Goal: Task Accomplishment & Management: Use online tool/utility

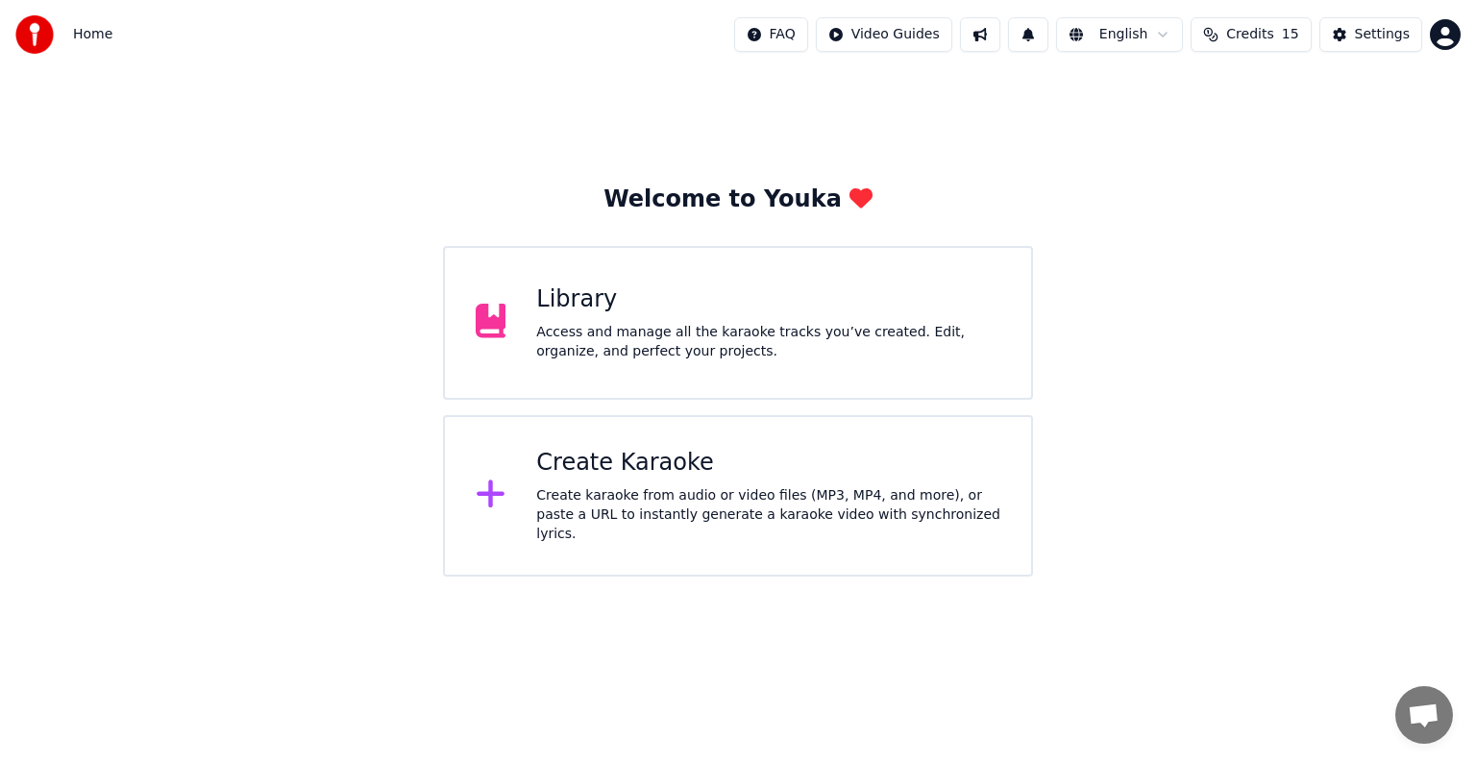
click at [508, 453] on div "Create Karaoke Create karaoke from audio or video files (MP3, MP4, and more), o…" at bounding box center [738, 495] width 590 height 161
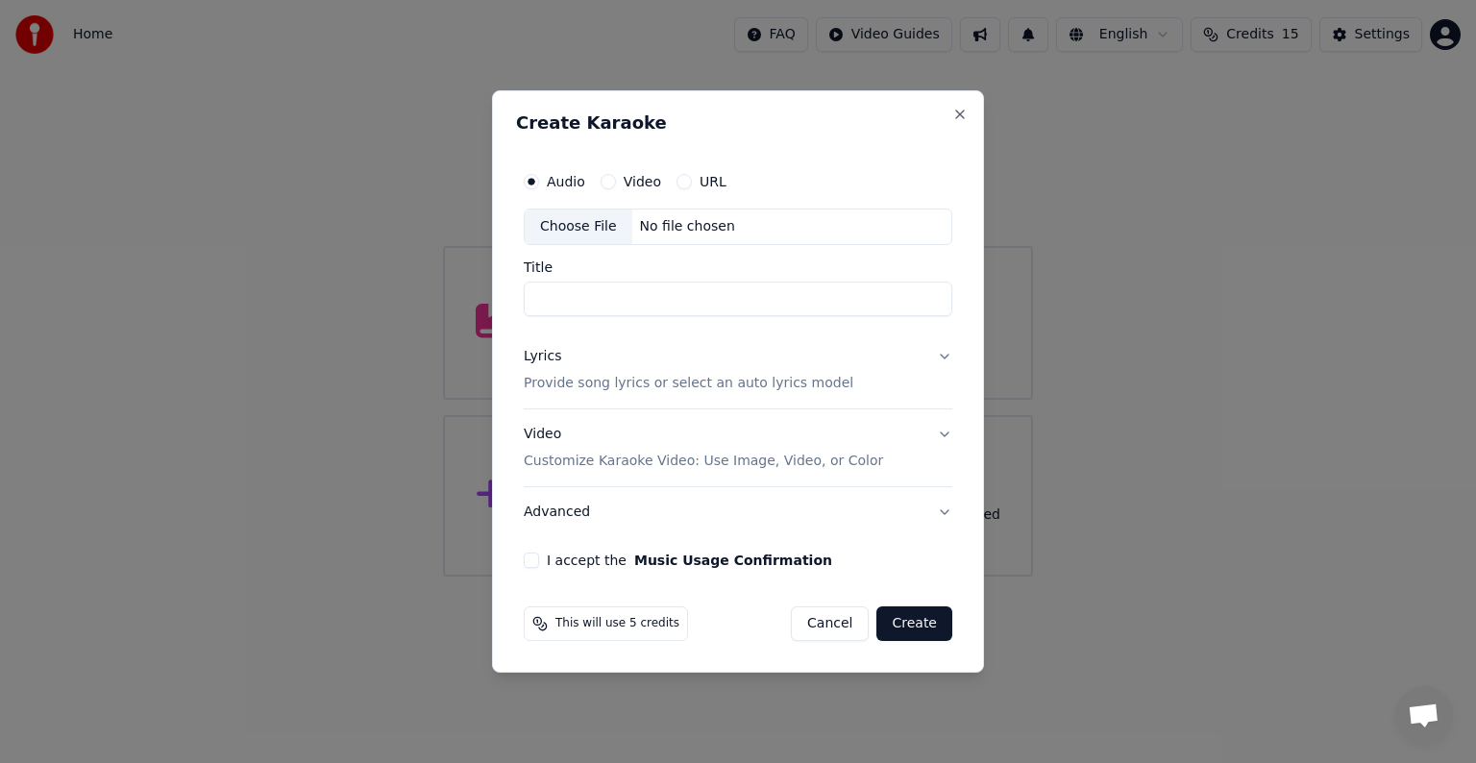
click at [648, 303] on input "Title" at bounding box center [738, 299] width 429 height 35
type input "*********"
click at [958, 427] on div "Audio Video URL Choose File No file chosen Title ********* Lyrics Provide song …" at bounding box center [738, 365] width 444 height 421
click at [930, 439] on button "Video Customize Karaoke Video: Use Image, Video, or Color" at bounding box center [738, 447] width 429 height 77
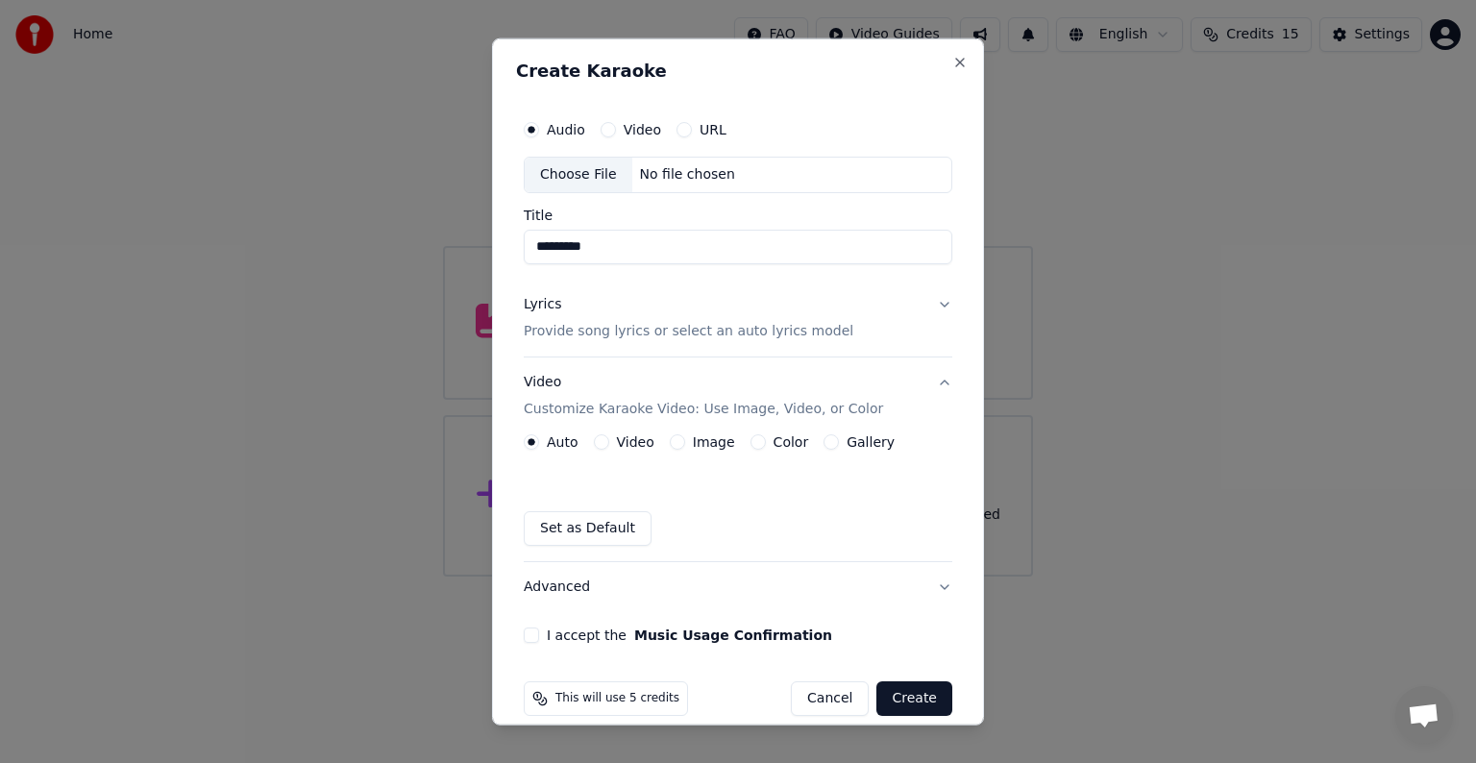
click at [646, 435] on label "Video" at bounding box center [635, 441] width 37 height 13
click at [609, 434] on button "Video" at bounding box center [601, 441] width 15 height 15
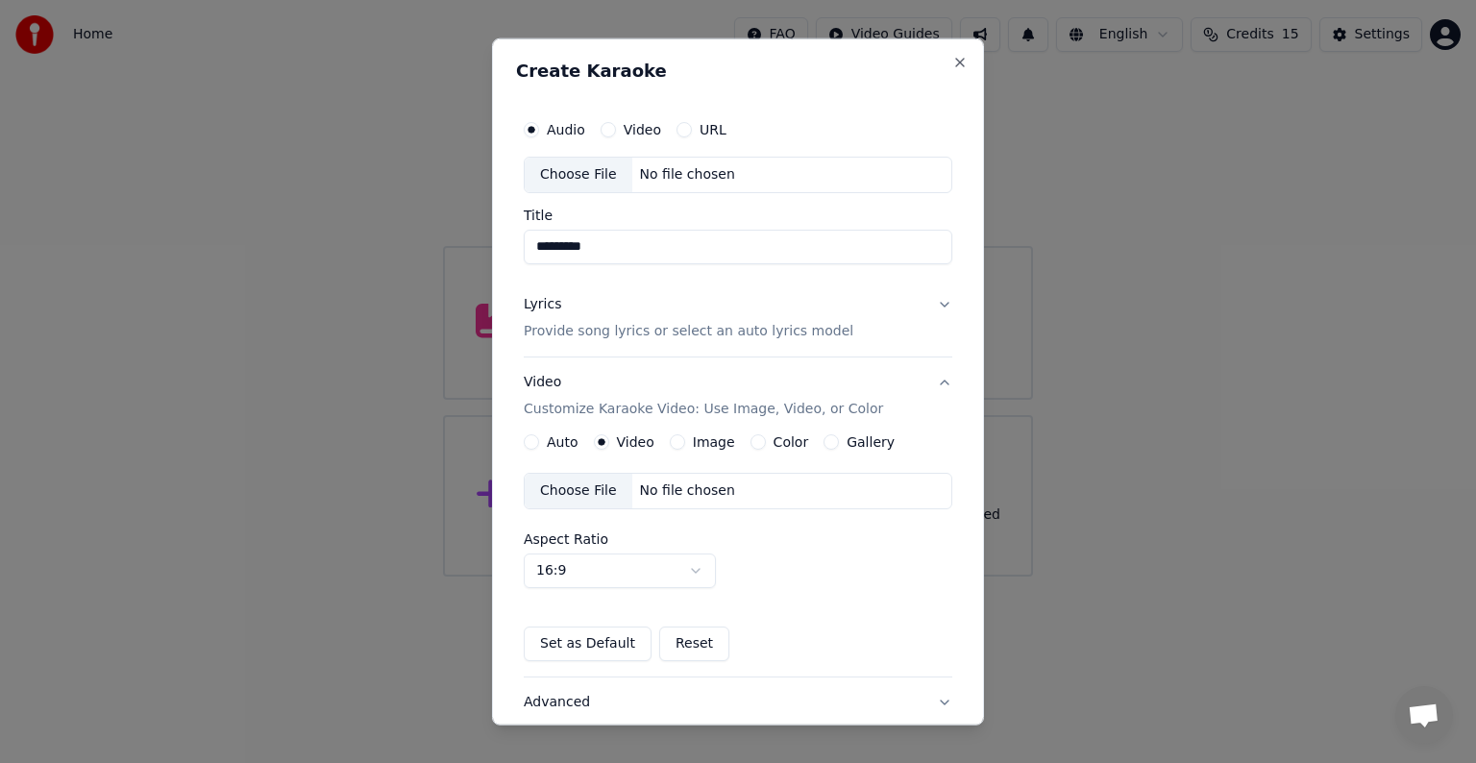
click at [584, 496] on div "Choose File" at bounding box center [579, 491] width 108 height 35
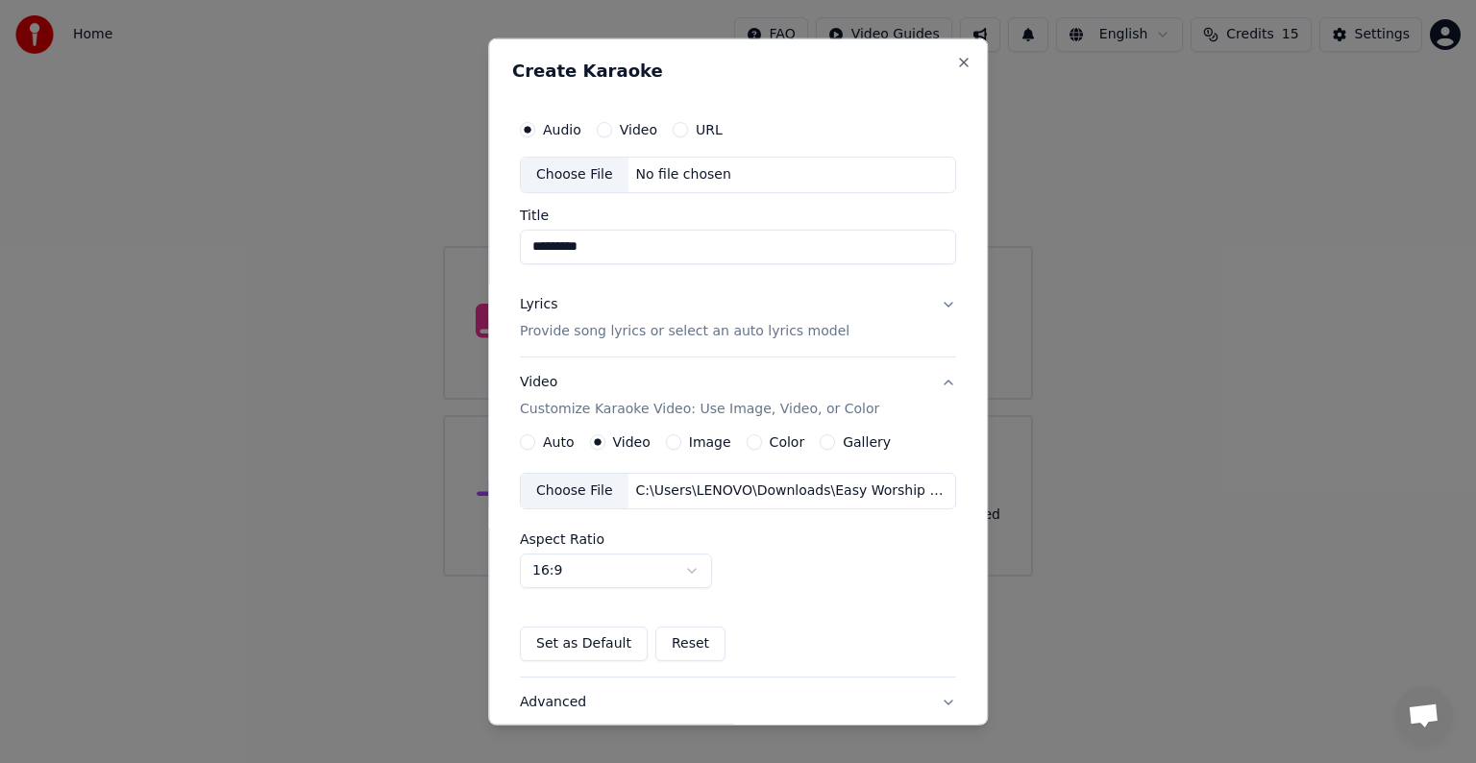
click at [592, 482] on div "Choose File" at bounding box center [575, 491] width 108 height 35
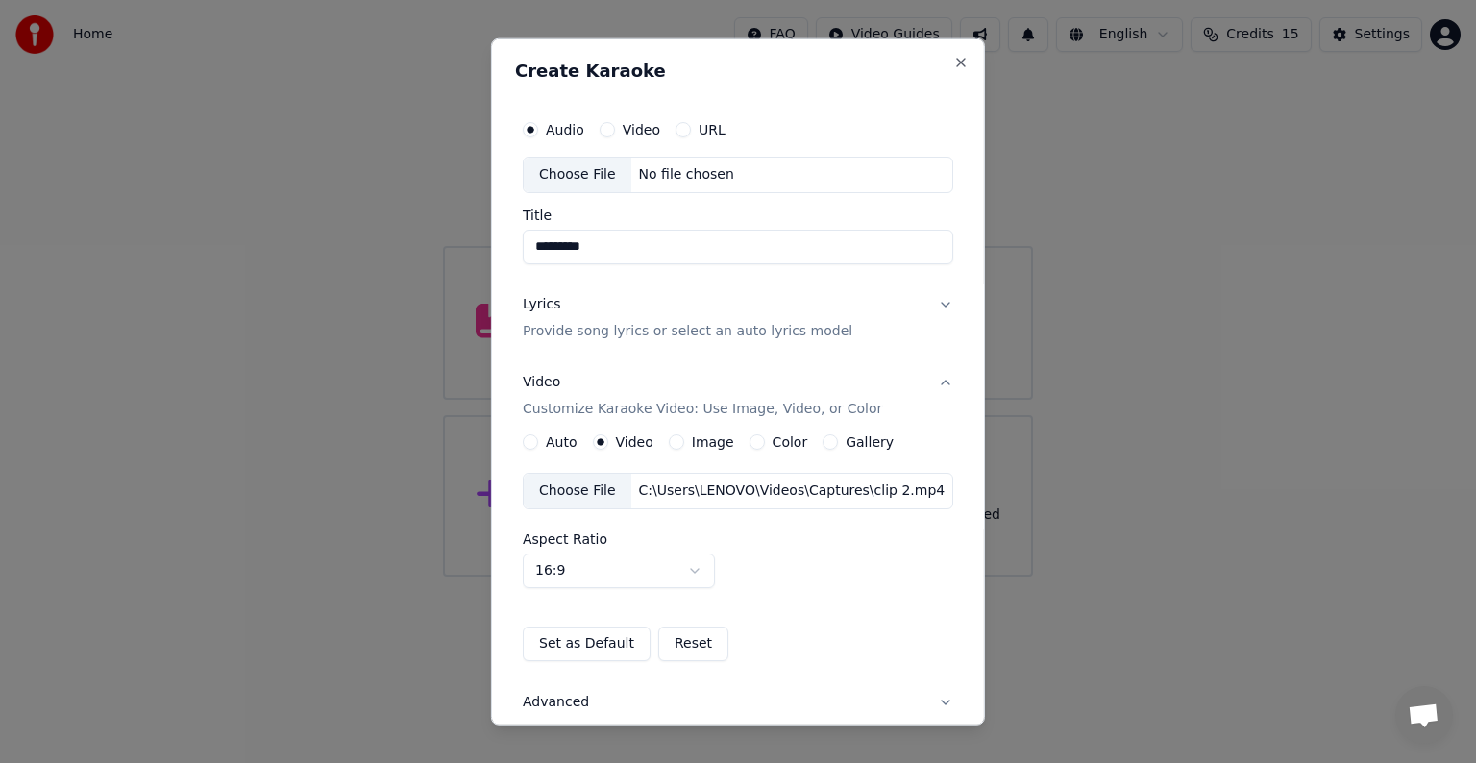
click at [644, 323] on p "Provide song lyrics or select an auto lyrics model" at bounding box center [688, 331] width 330 height 19
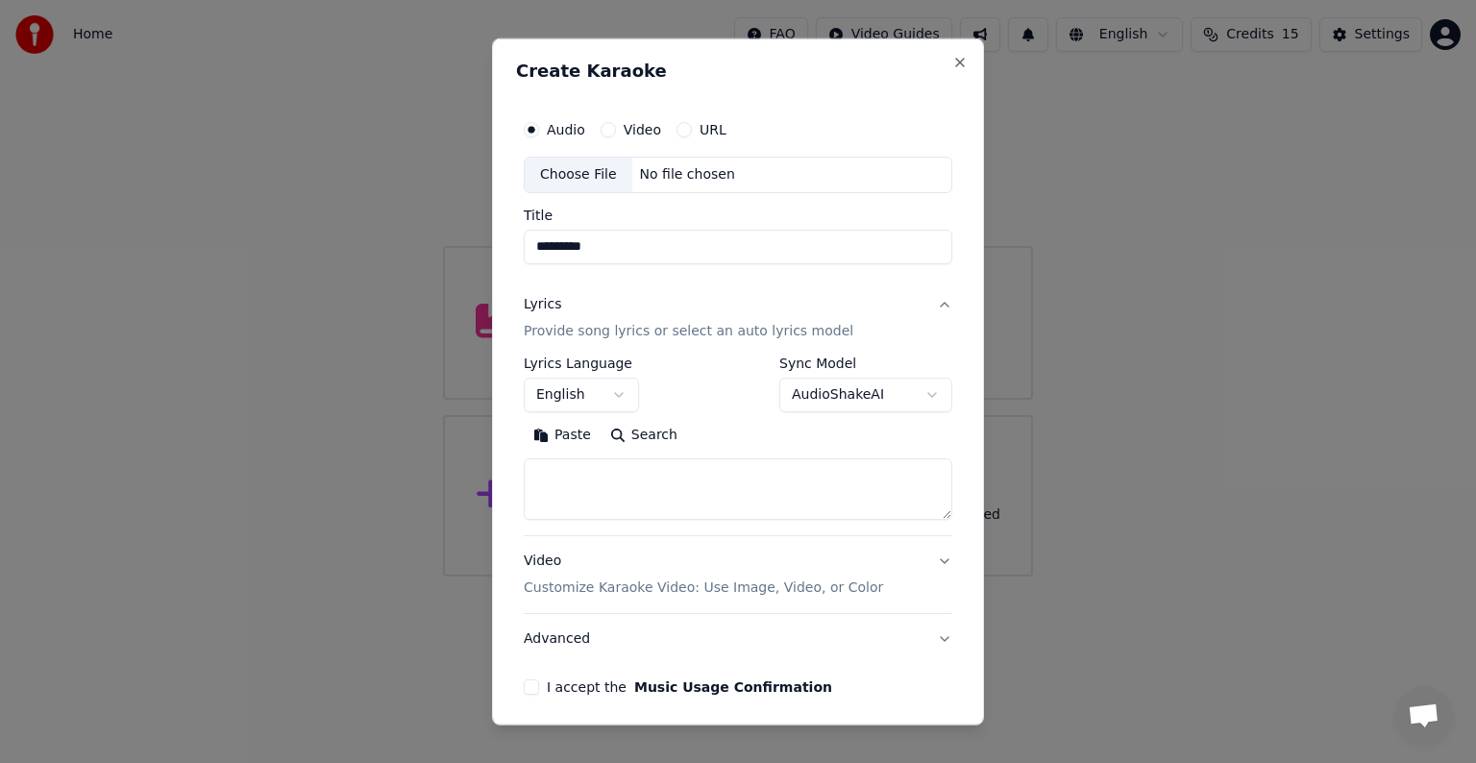
click at [615, 397] on button "English" at bounding box center [581, 395] width 115 height 35
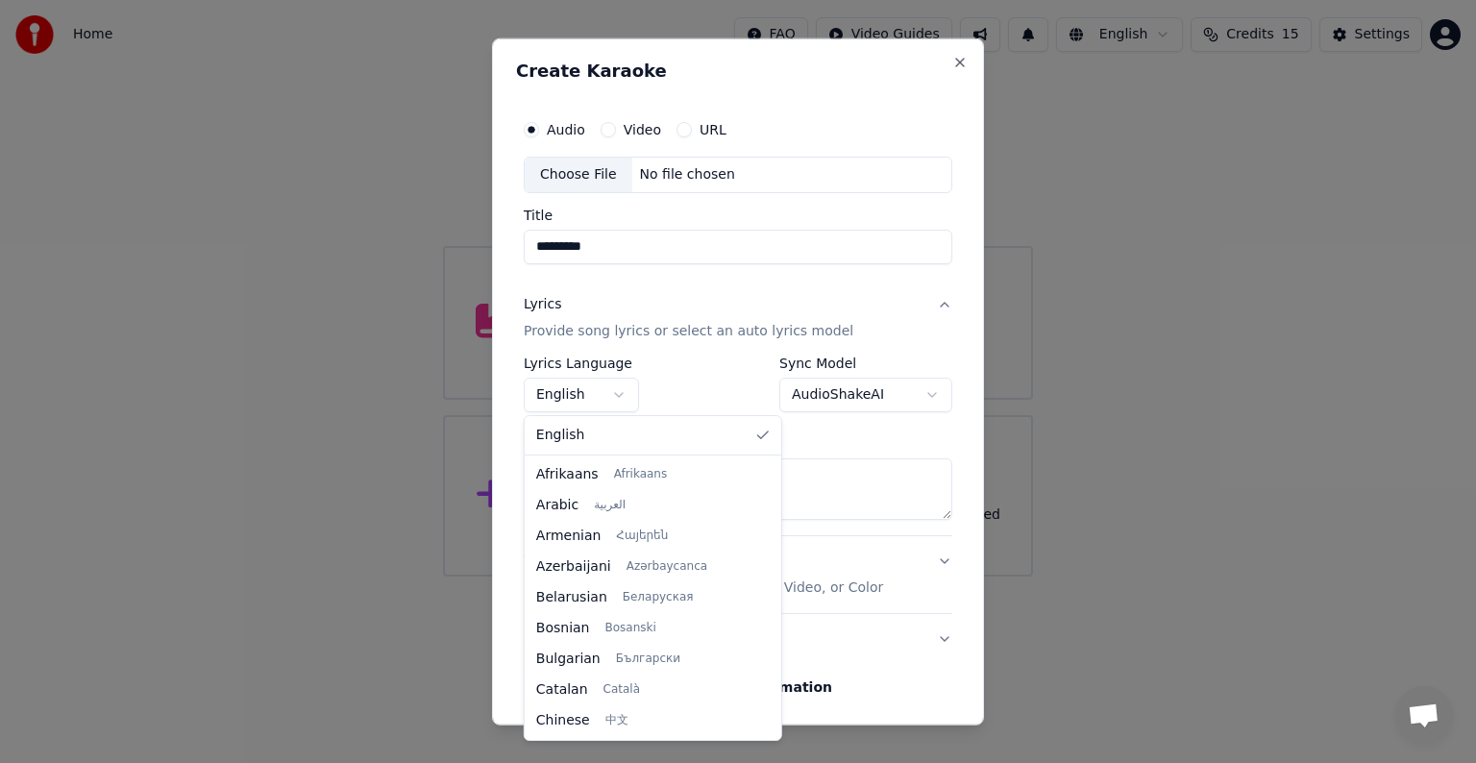
scroll to position [308, 0]
select select "**"
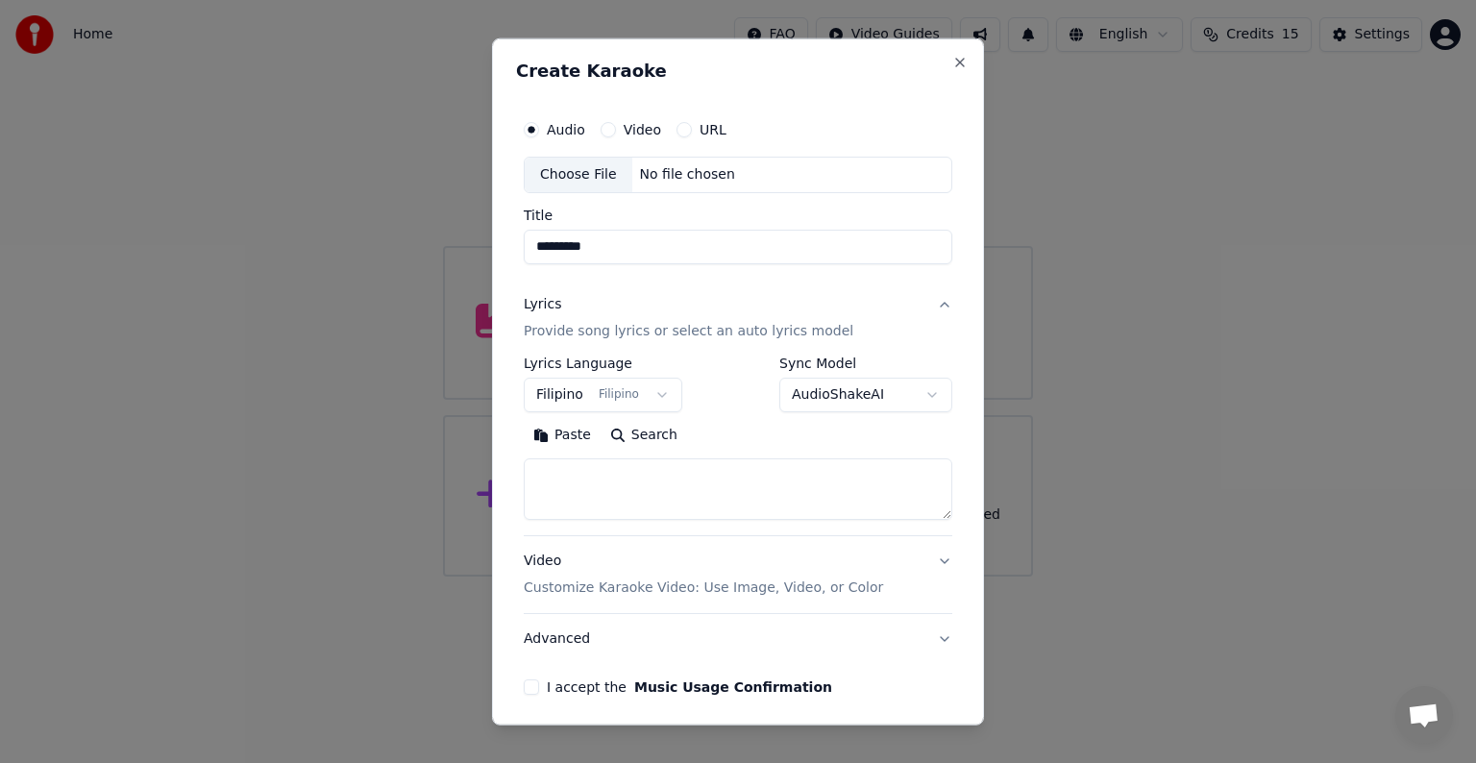
click at [594, 483] on textarea at bounding box center [738, 489] width 429 height 62
paste textarea "**********"
type textarea "**********"
click at [557, 158] on div "Choose File" at bounding box center [579, 175] width 108 height 35
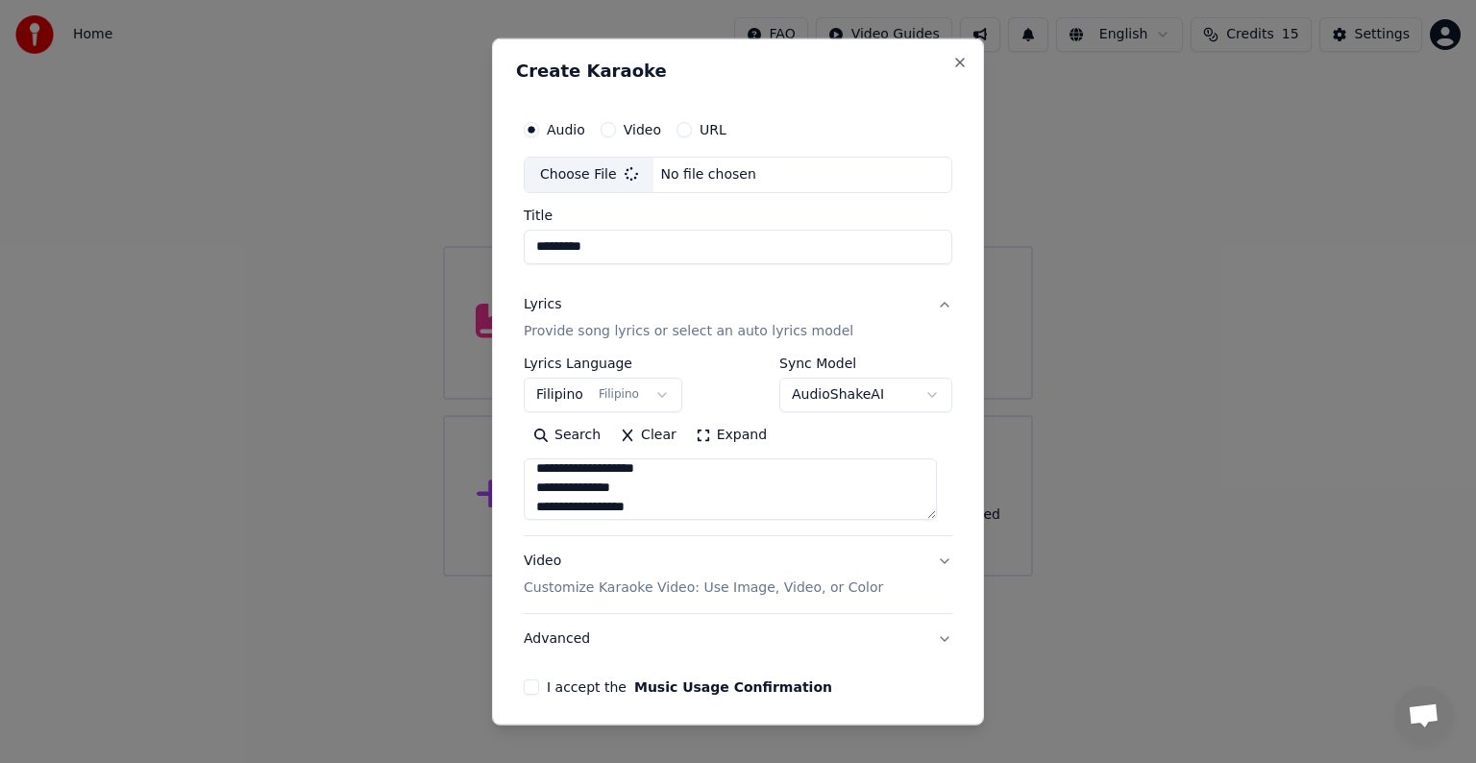
type input "**********"
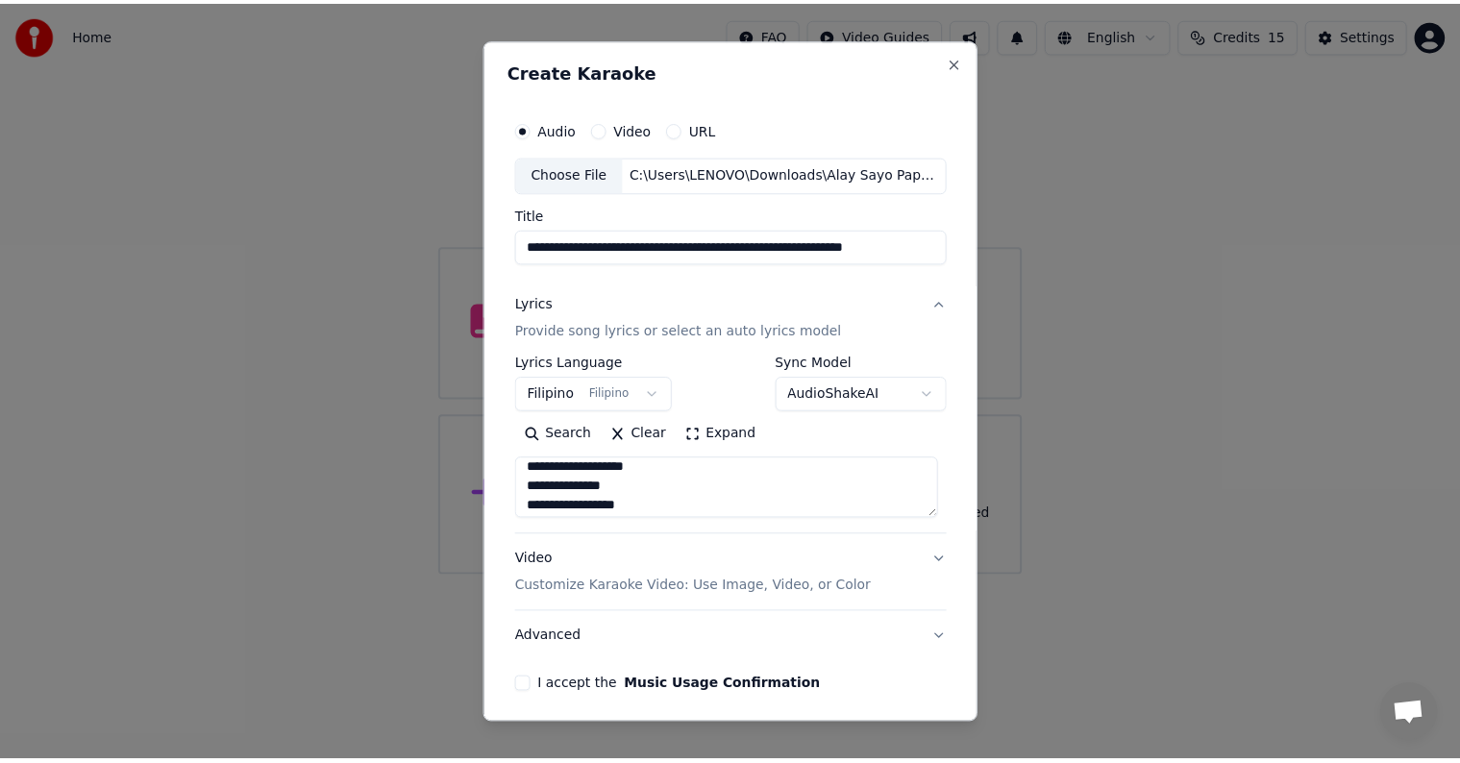
scroll to position [73, 0]
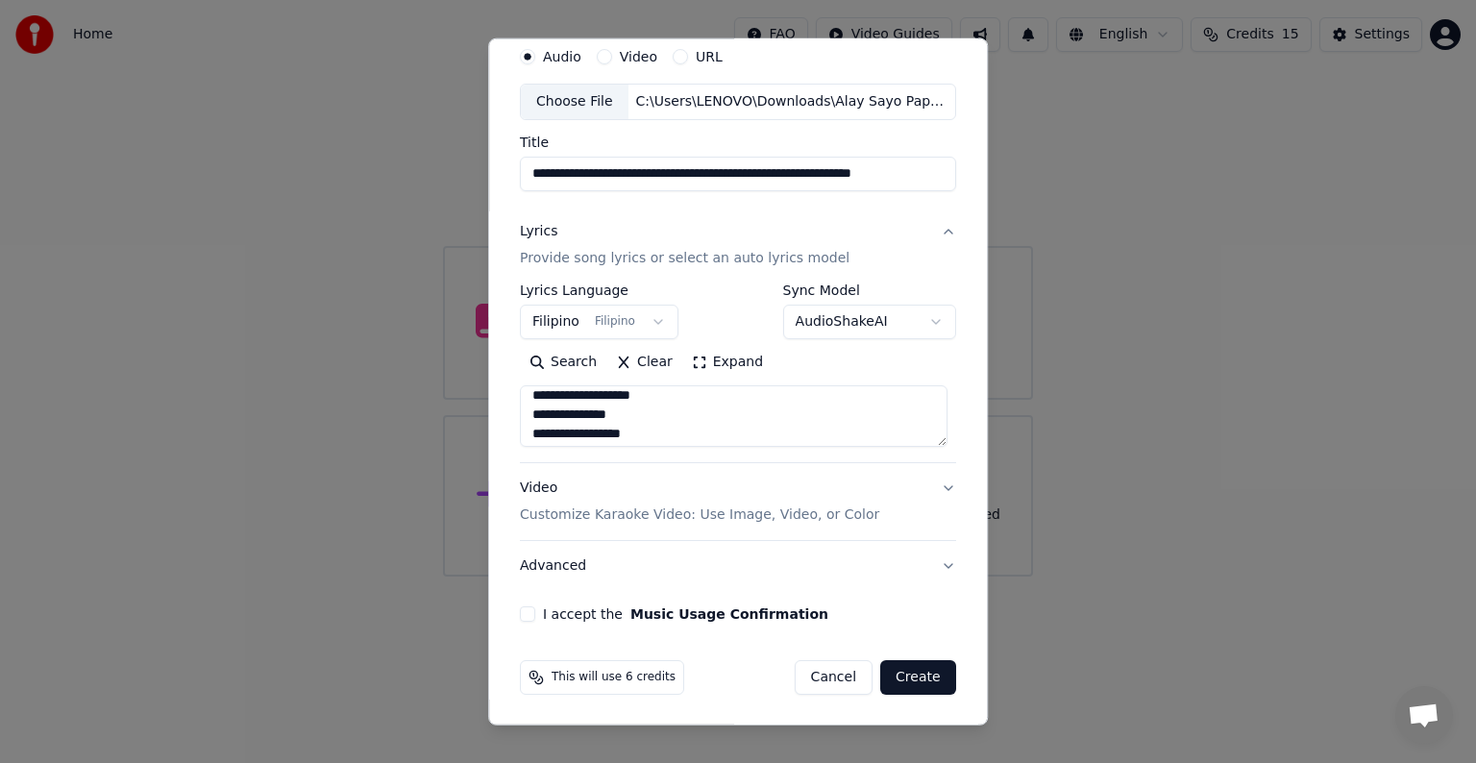
click at [507, 606] on div "**********" at bounding box center [738, 381] width 500 height 687
click at [527, 614] on button "I accept the Music Usage Confirmation" at bounding box center [527, 613] width 15 height 15
click at [919, 318] on body "**********" at bounding box center [738, 288] width 1476 height 577
click at [917, 329] on body "**********" at bounding box center [738, 288] width 1476 height 577
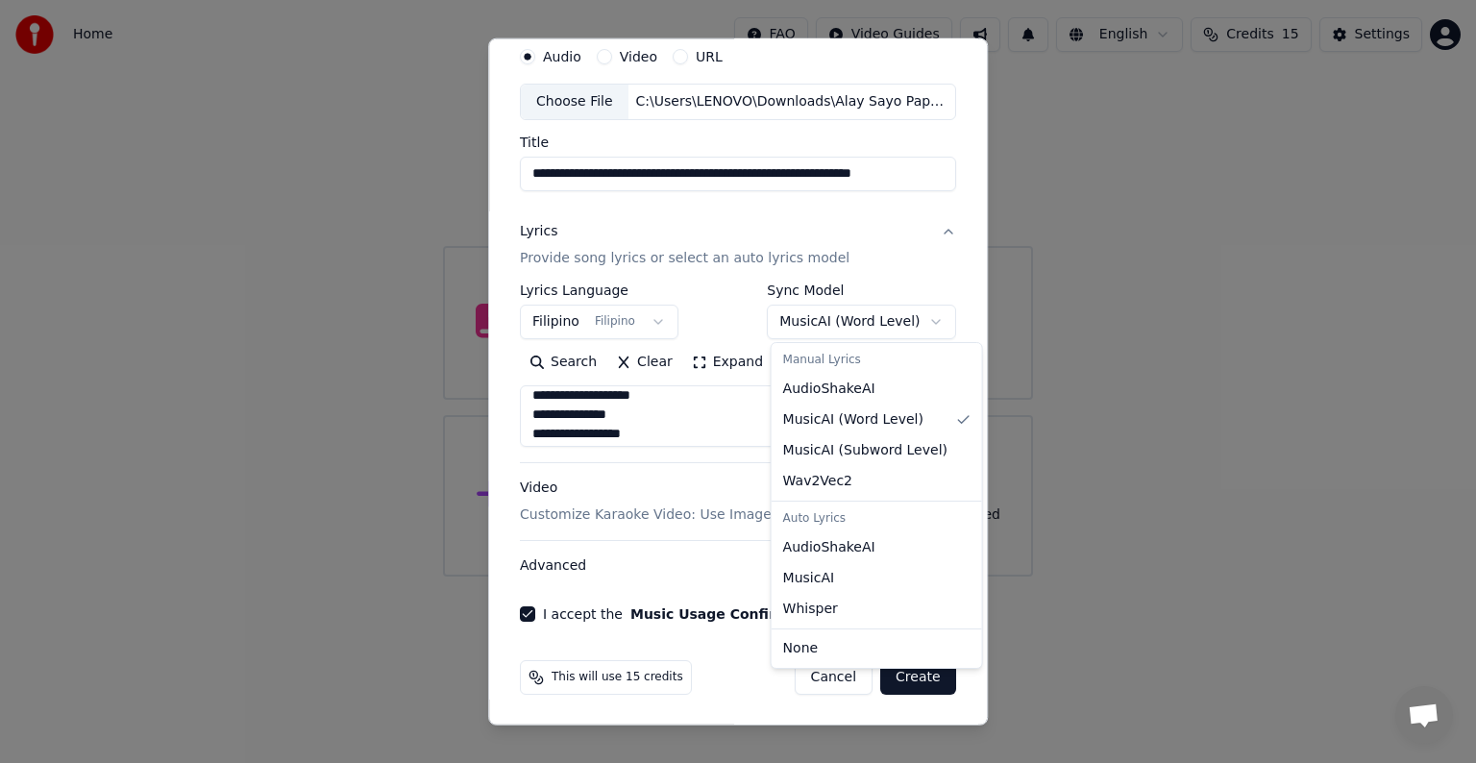
select select "**********"
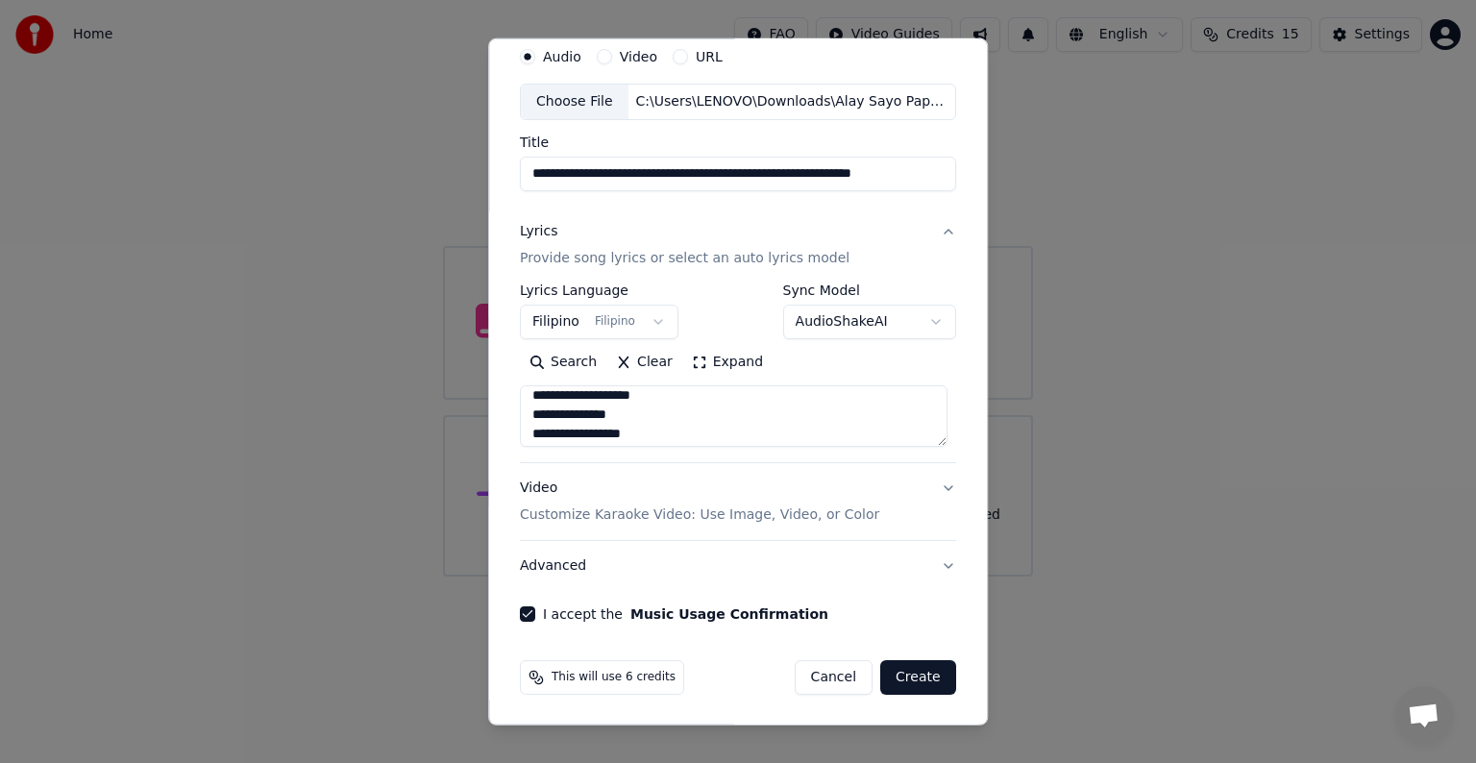
click at [919, 660] on button "Create" at bounding box center [918, 677] width 76 height 35
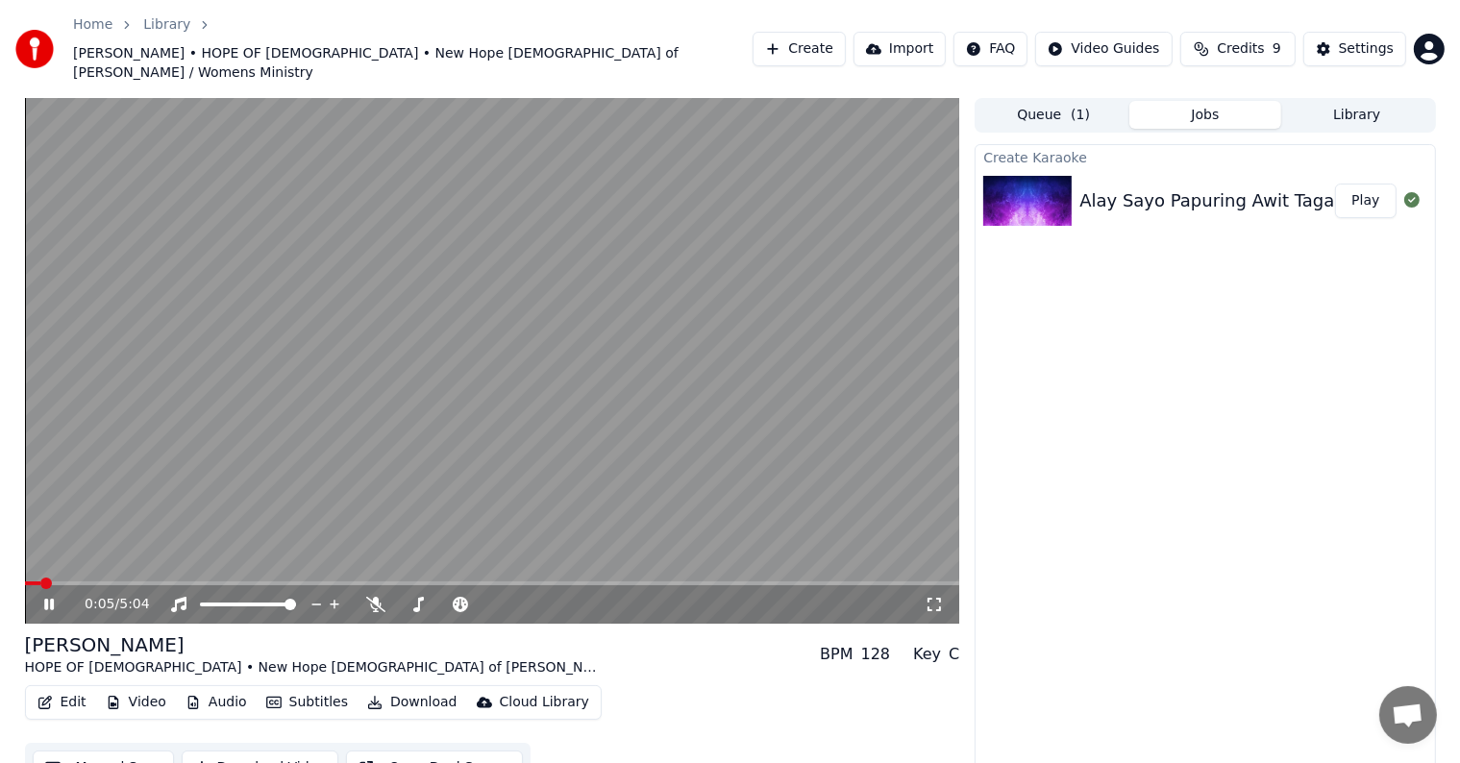
click at [1091, 103] on div "Queue ( 1 ) Jobs Library" at bounding box center [1205, 115] width 460 height 35
click at [1058, 101] on button "Queue ( 1 )" at bounding box center [1053, 115] width 152 height 28
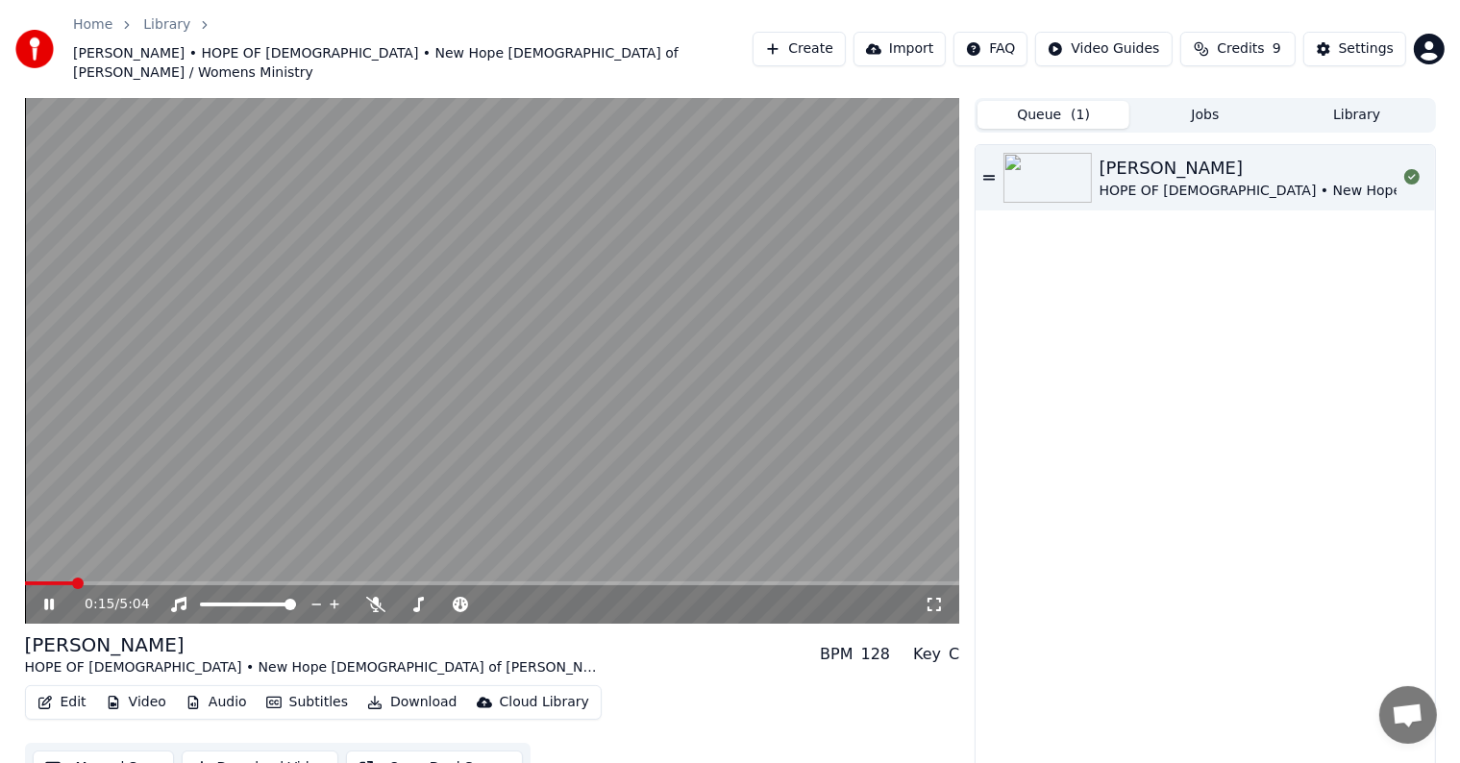
click at [46, 599] on icon at bounding box center [49, 605] width 10 height 12
click at [1340, 101] on button "Library" at bounding box center [1357, 115] width 152 height 28
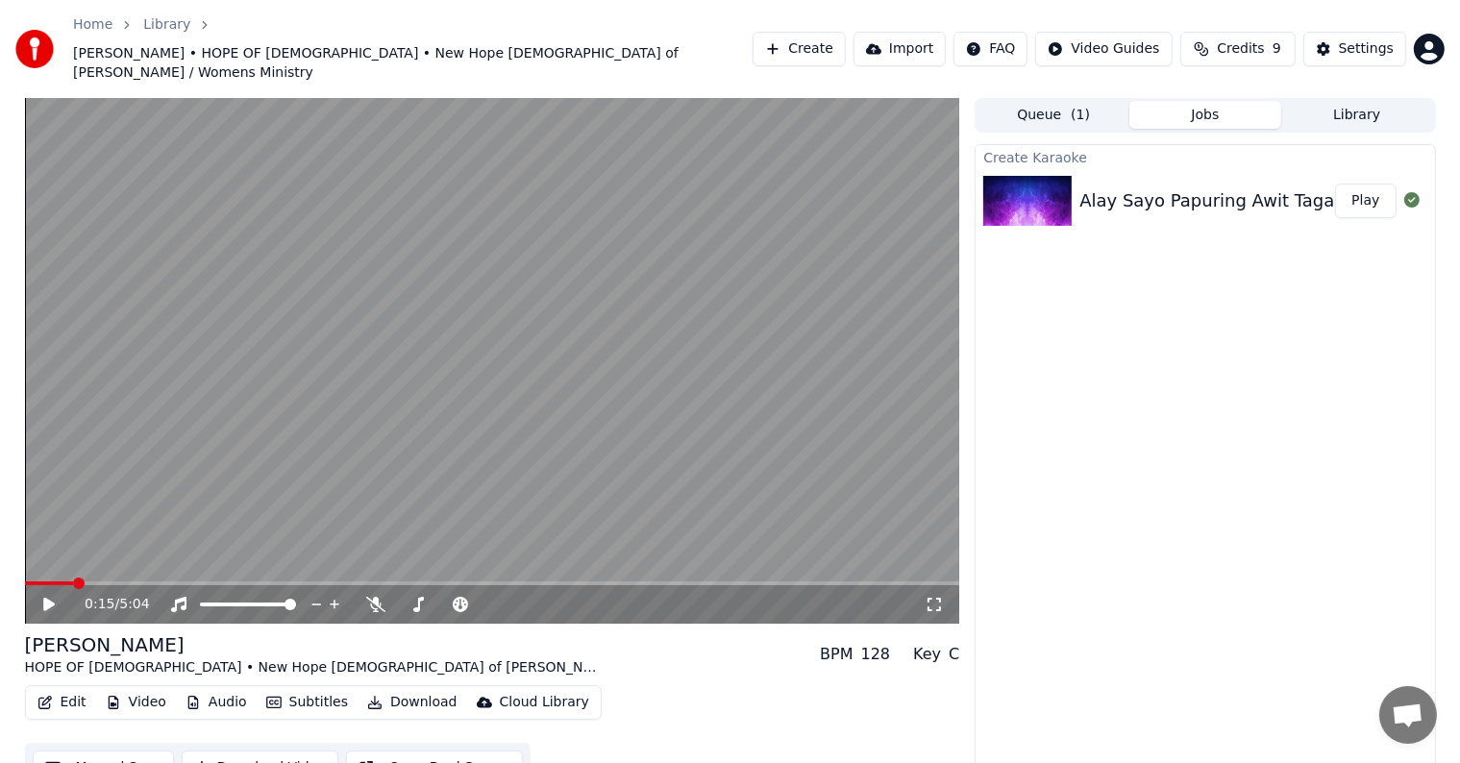
click at [1228, 101] on button "Jobs" at bounding box center [1205, 115] width 152 height 28
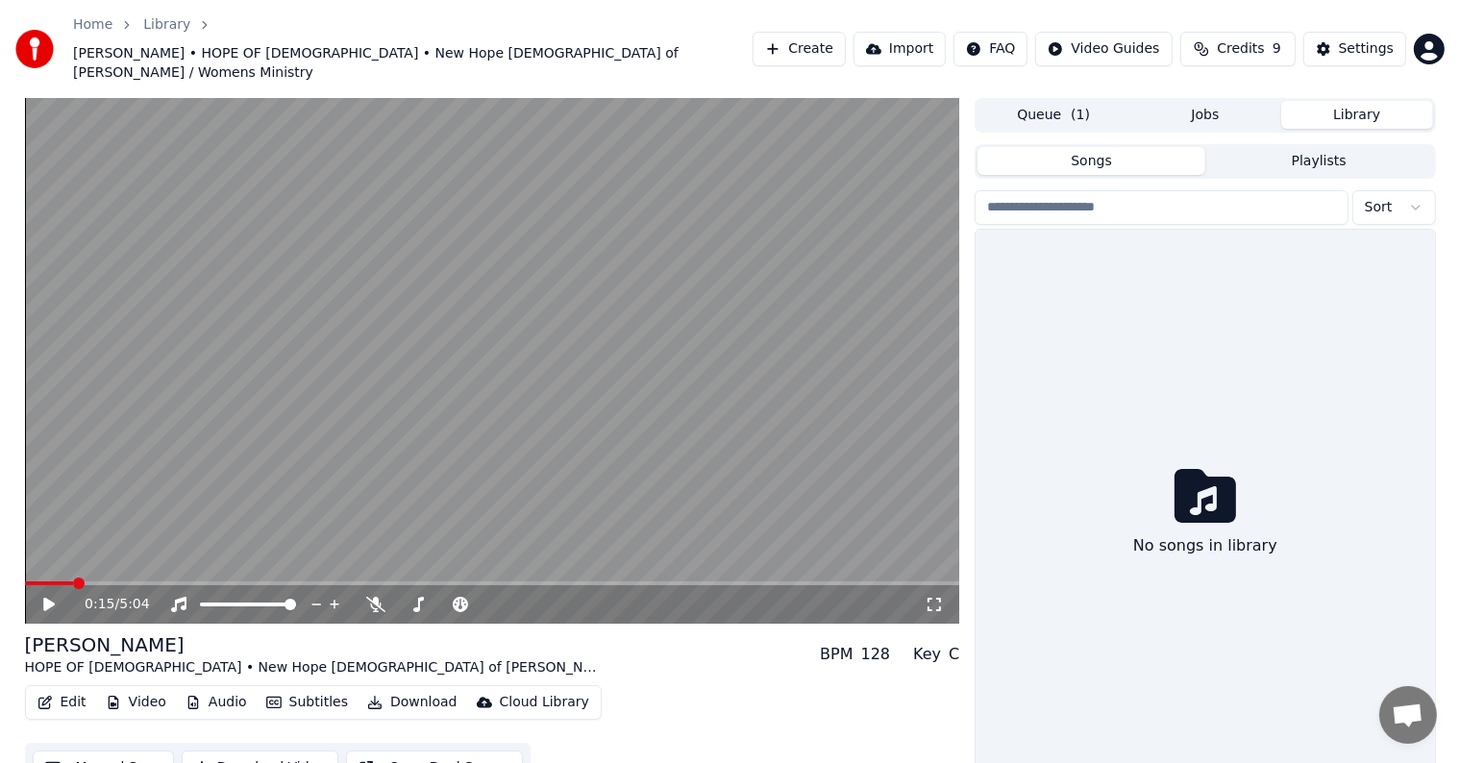
click at [1340, 101] on button "Library" at bounding box center [1357, 115] width 152 height 28
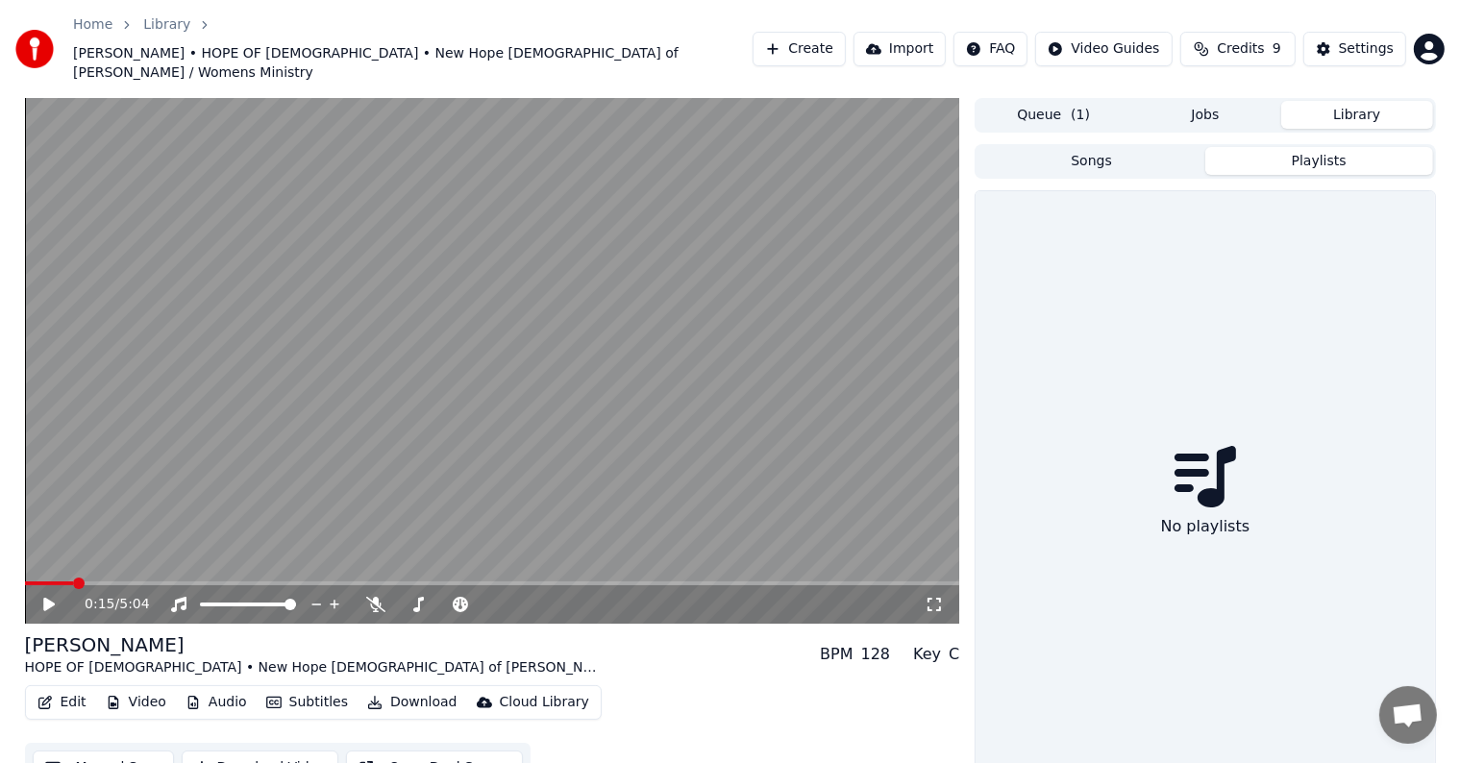
click at [1303, 147] on button "Playlists" at bounding box center [1319, 161] width 228 height 28
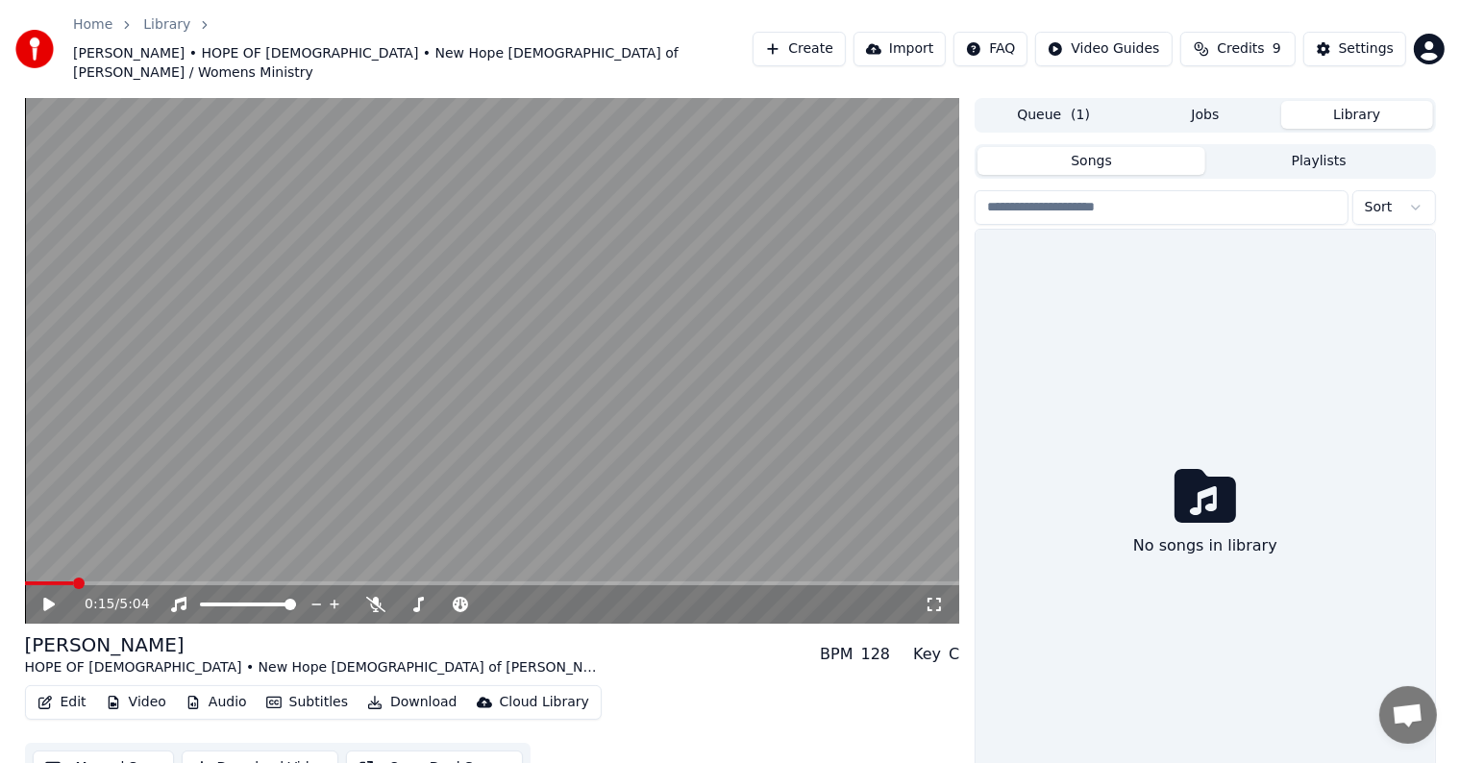
click at [1100, 147] on button "Songs" at bounding box center [1091, 161] width 228 height 28
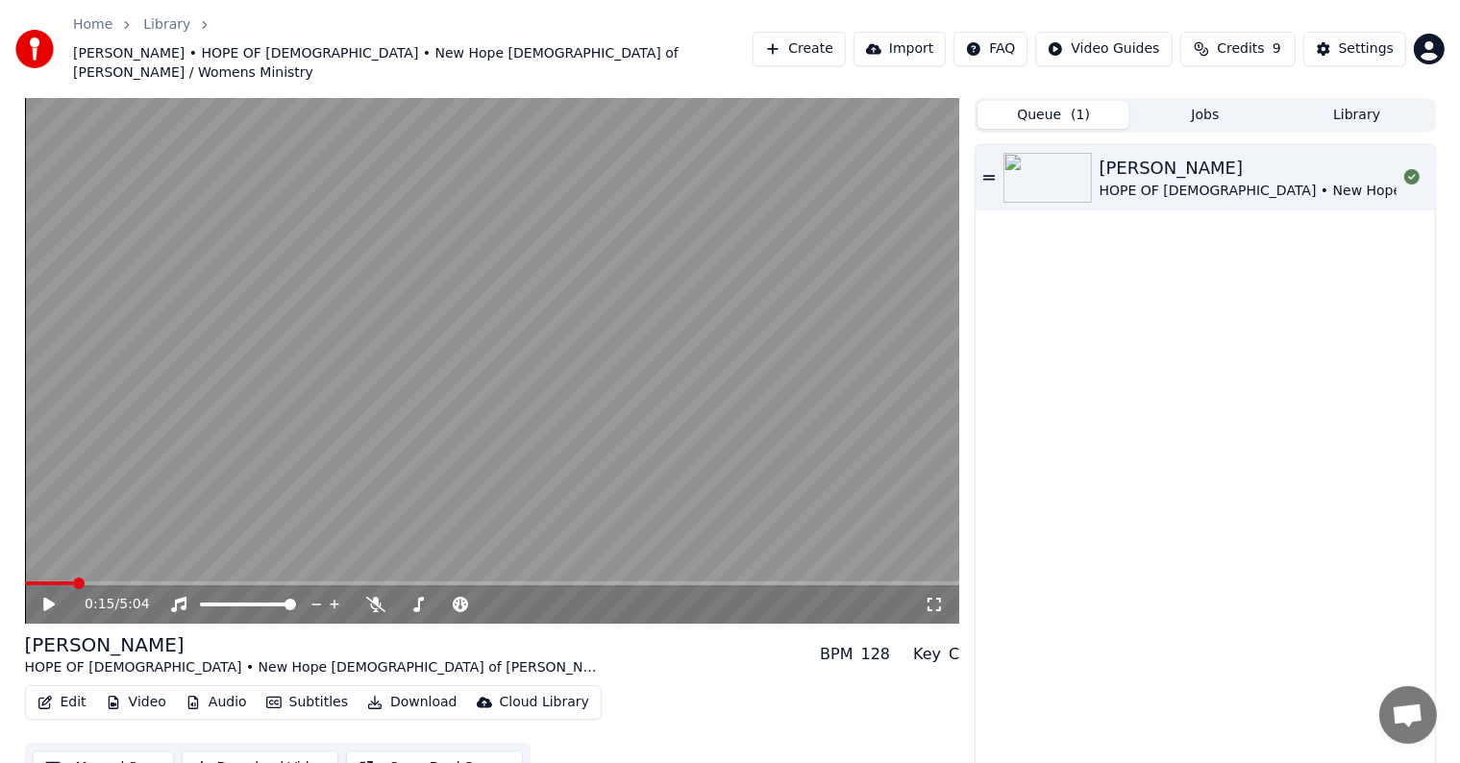
click at [1052, 101] on button "Queue ( 1 )" at bounding box center [1053, 115] width 152 height 28
click at [56, 689] on button "Edit" at bounding box center [62, 702] width 64 height 27
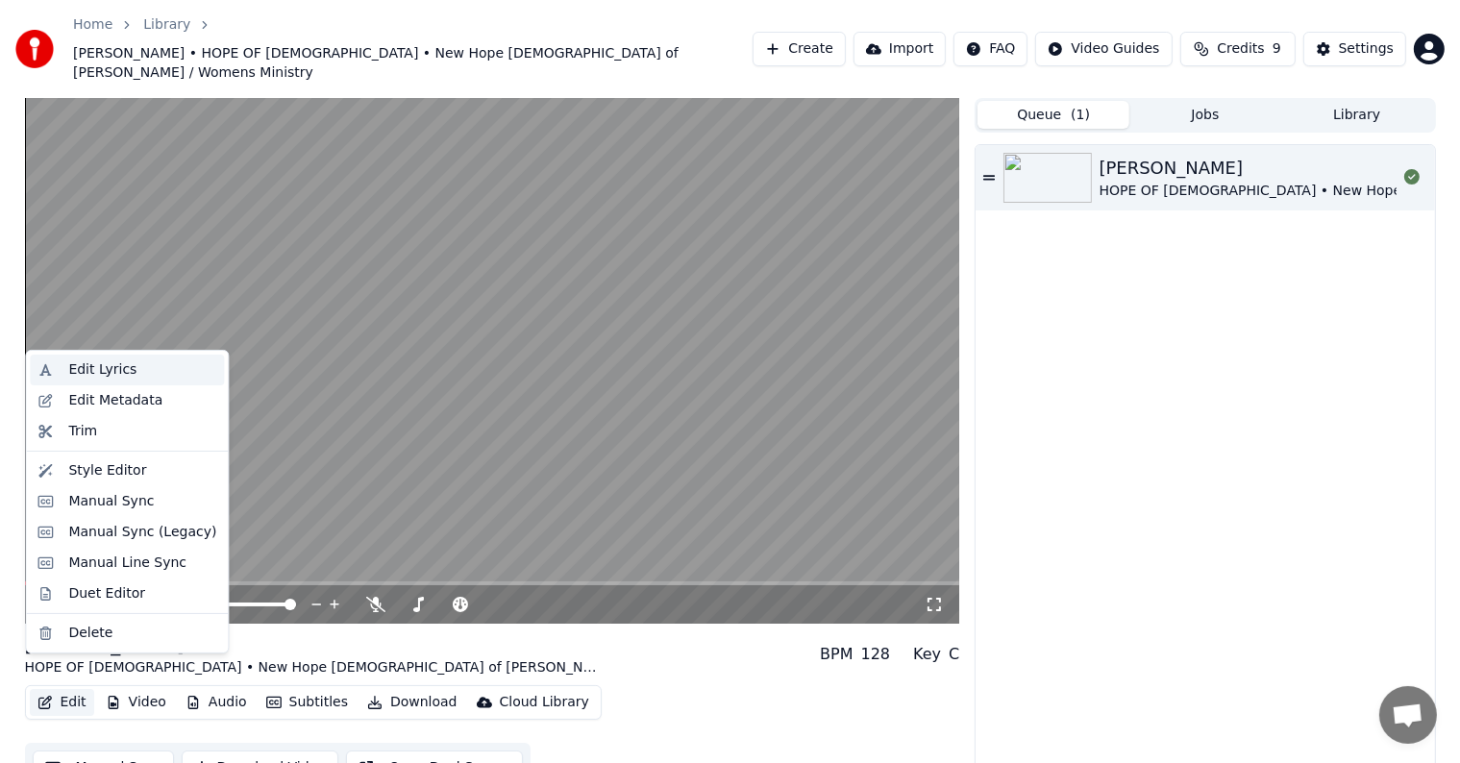
click at [100, 365] on div "Edit Lyrics" at bounding box center [102, 369] width 68 height 19
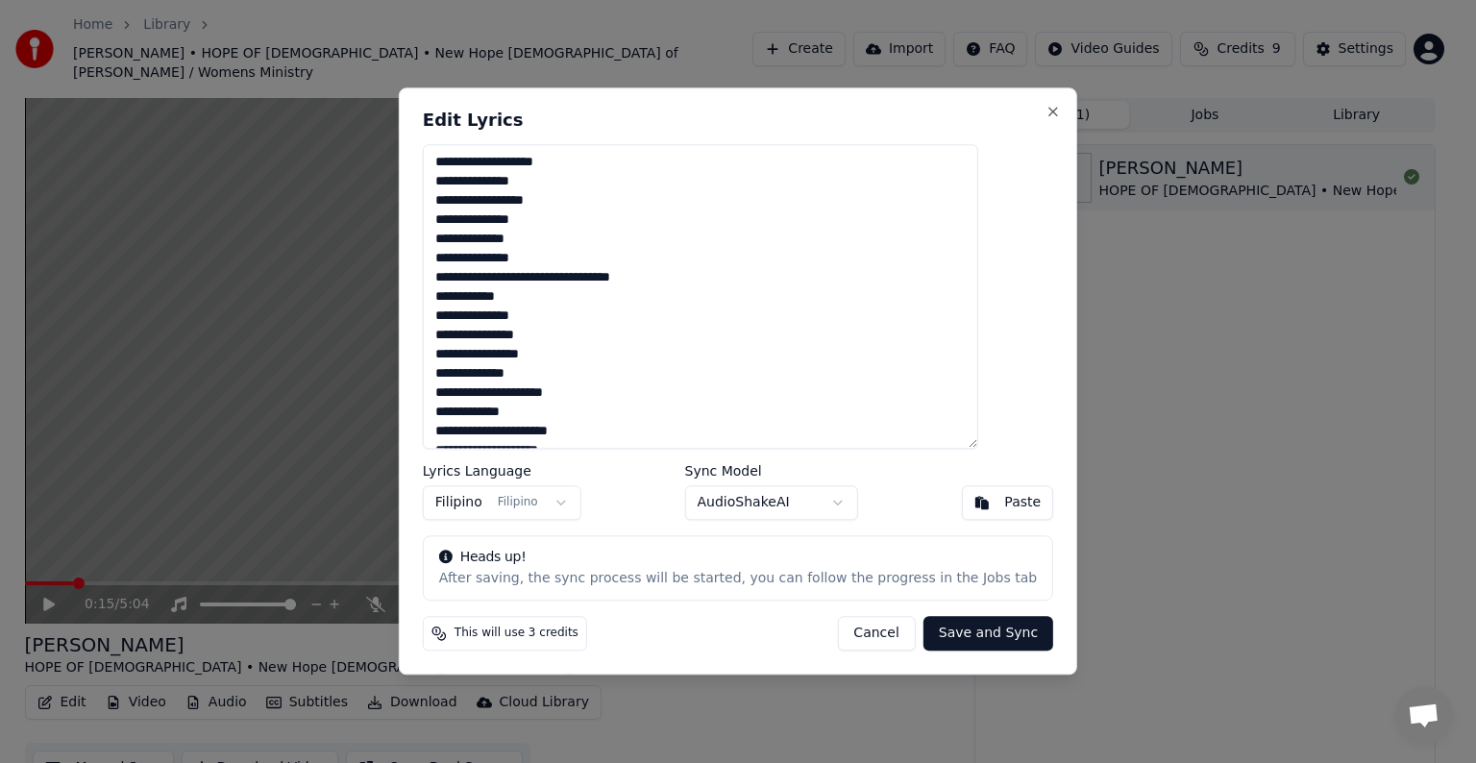
click at [876, 625] on button "Cancel" at bounding box center [876, 634] width 78 height 35
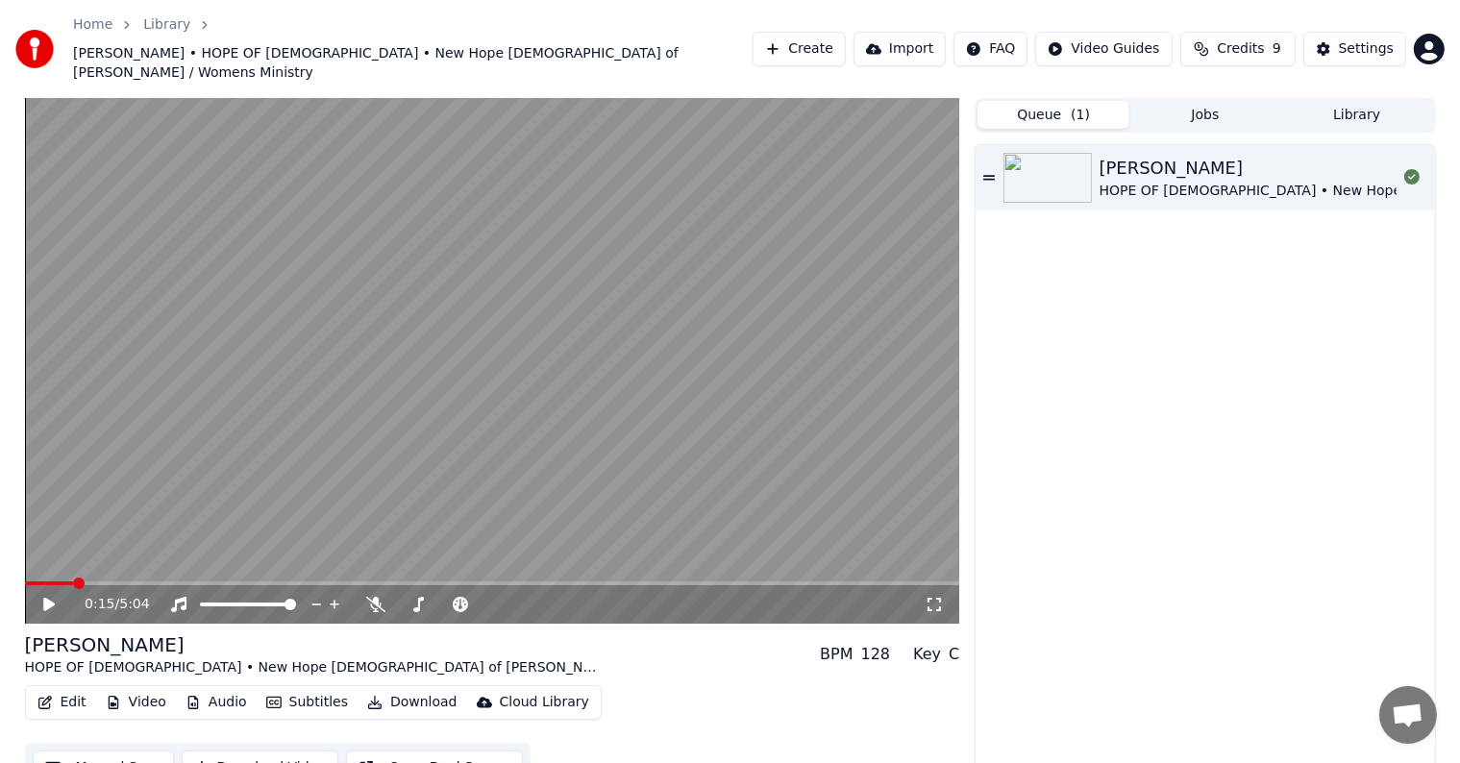
click at [58, 689] on button "Edit" at bounding box center [62, 702] width 64 height 27
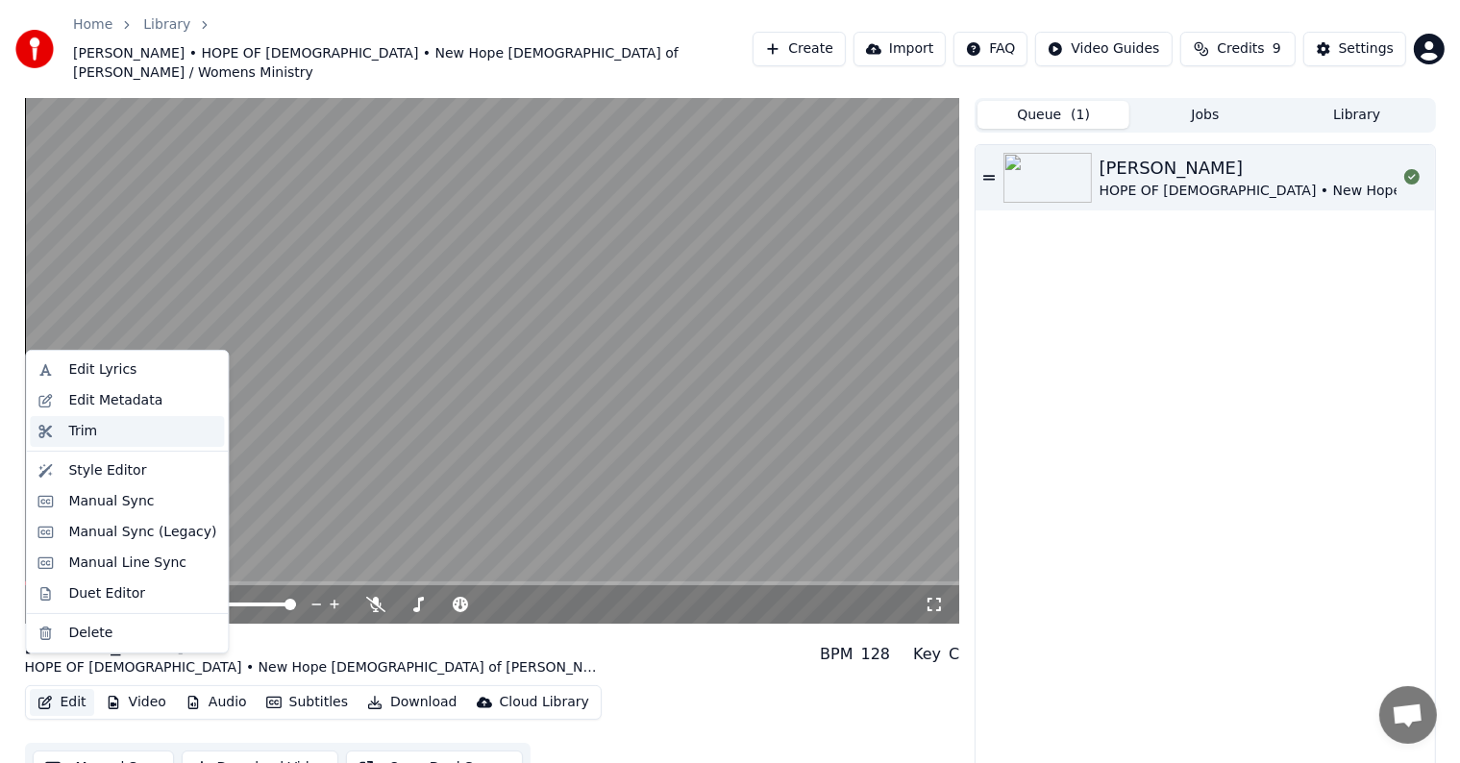
click at [89, 431] on div "Trim" at bounding box center [82, 431] width 29 height 19
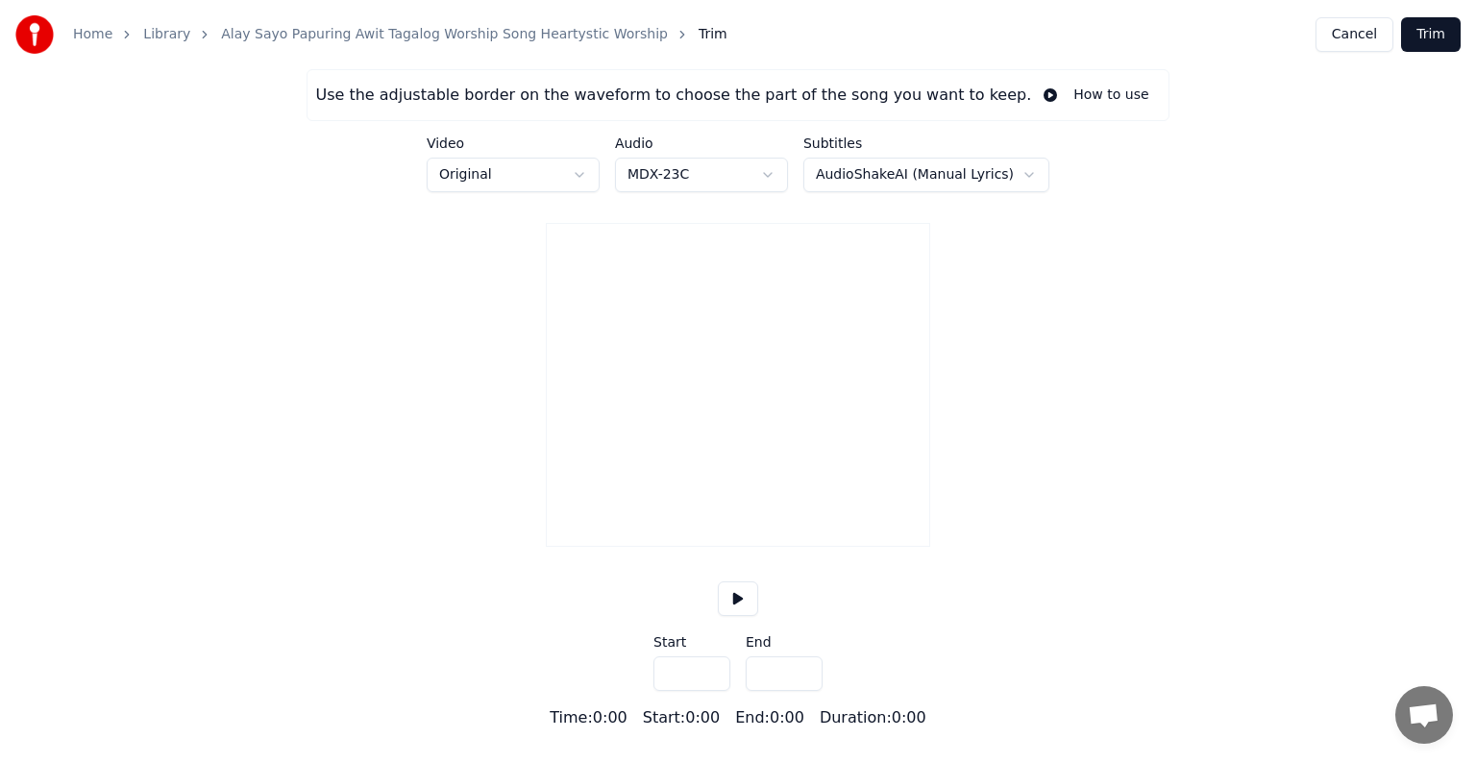
type input "*****"
click at [1357, 35] on button "Cancel" at bounding box center [1355, 34] width 78 height 35
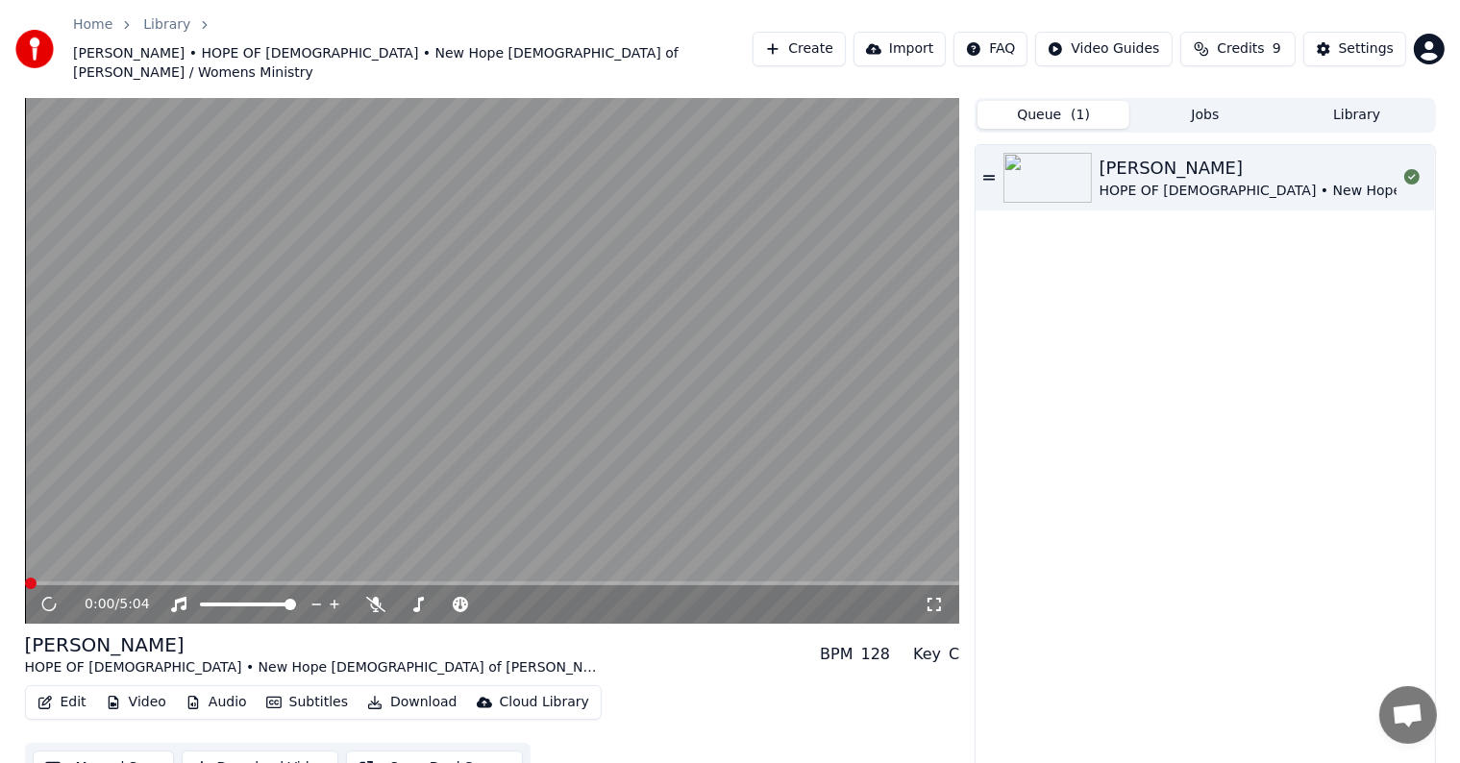
click at [69, 689] on button "Edit" at bounding box center [62, 702] width 64 height 27
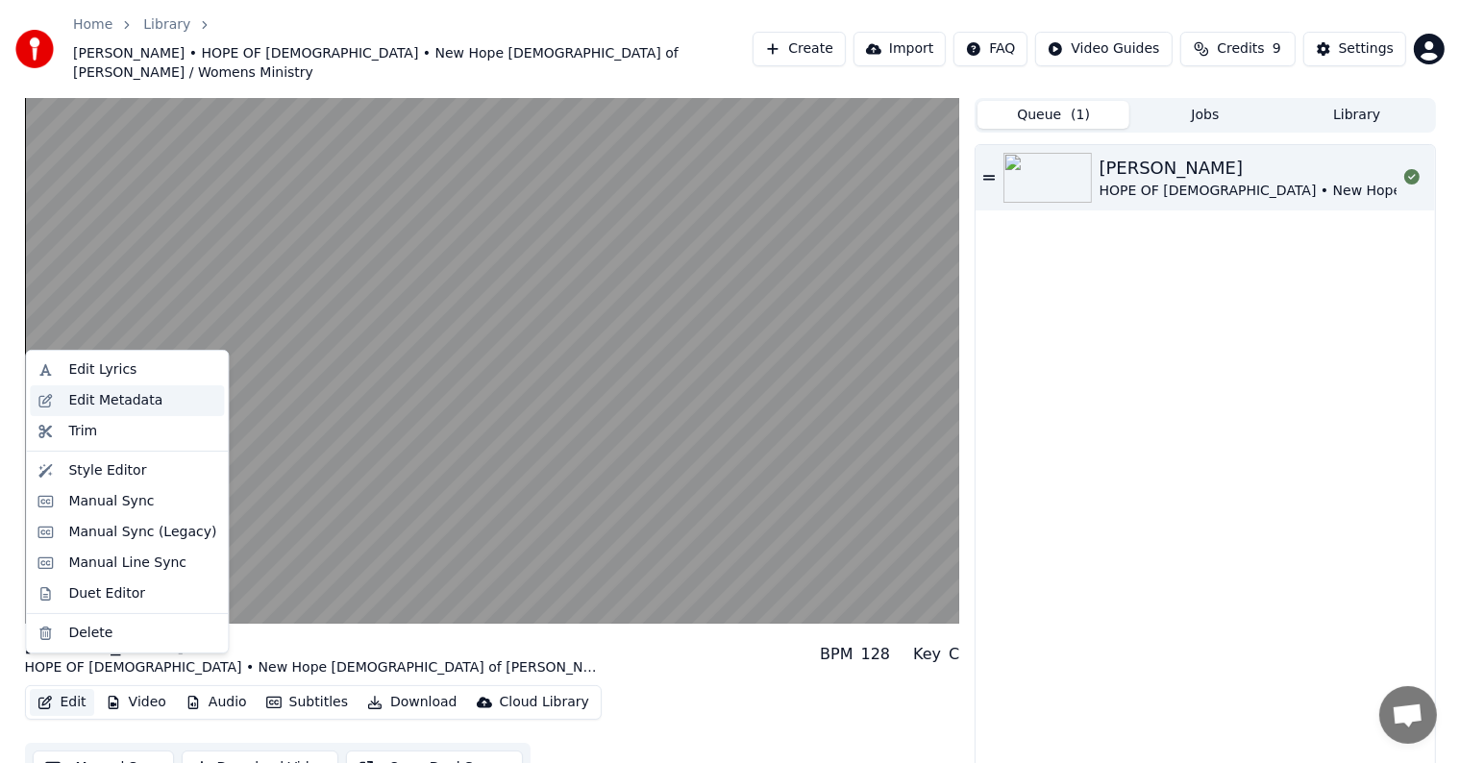
click at [91, 398] on div "Edit Metadata" at bounding box center [115, 400] width 94 height 19
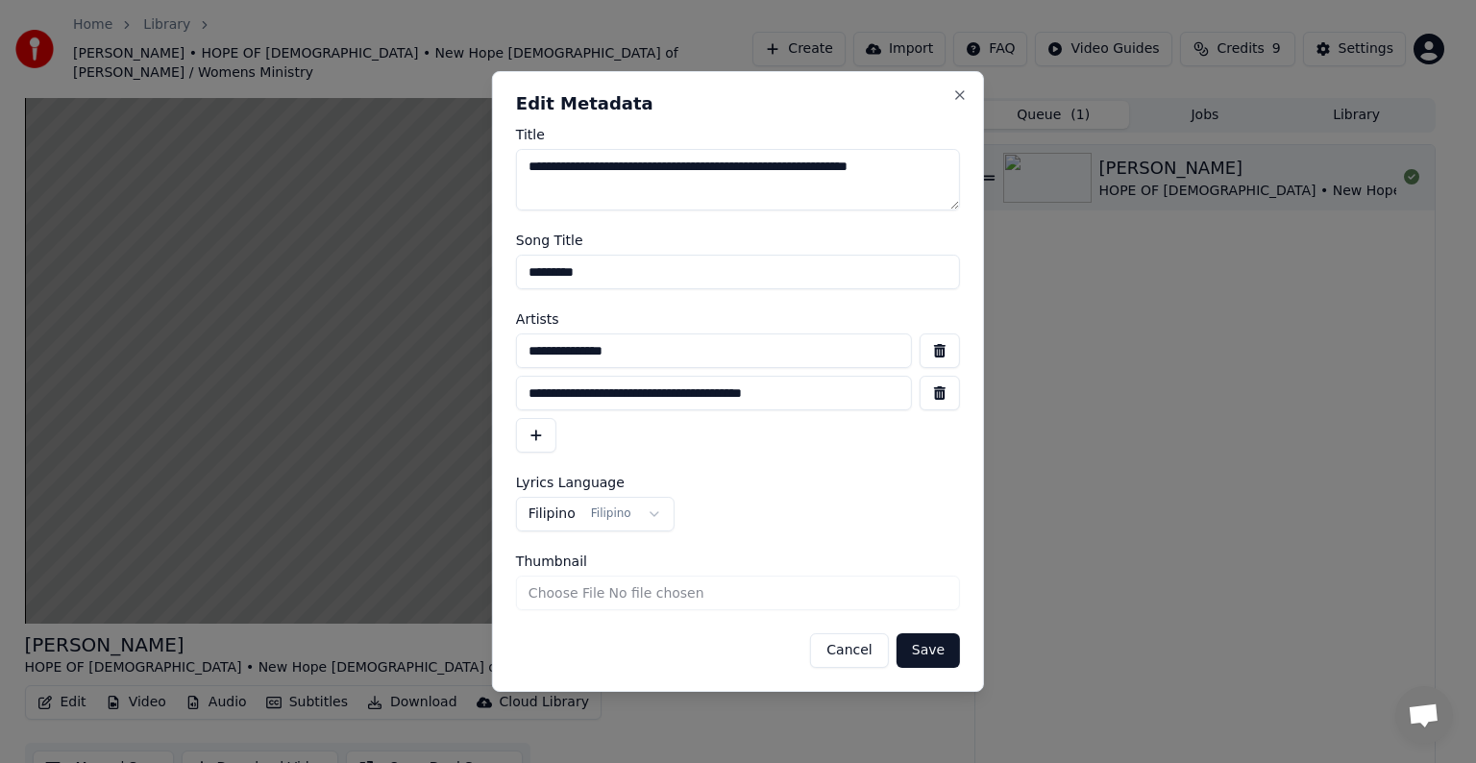
click at [831, 370] on div "**********" at bounding box center [738, 393] width 444 height 119
drag, startPoint x: 823, startPoint y: 385, endPoint x: 486, endPoint y: 390, distance: 336.4
click at [486, 390] on body "**********" at bounding box center [730, 381] width 1460 height 763
click at [929, 392] on button "button" at bounding box center [940, 393] width 40 height 35
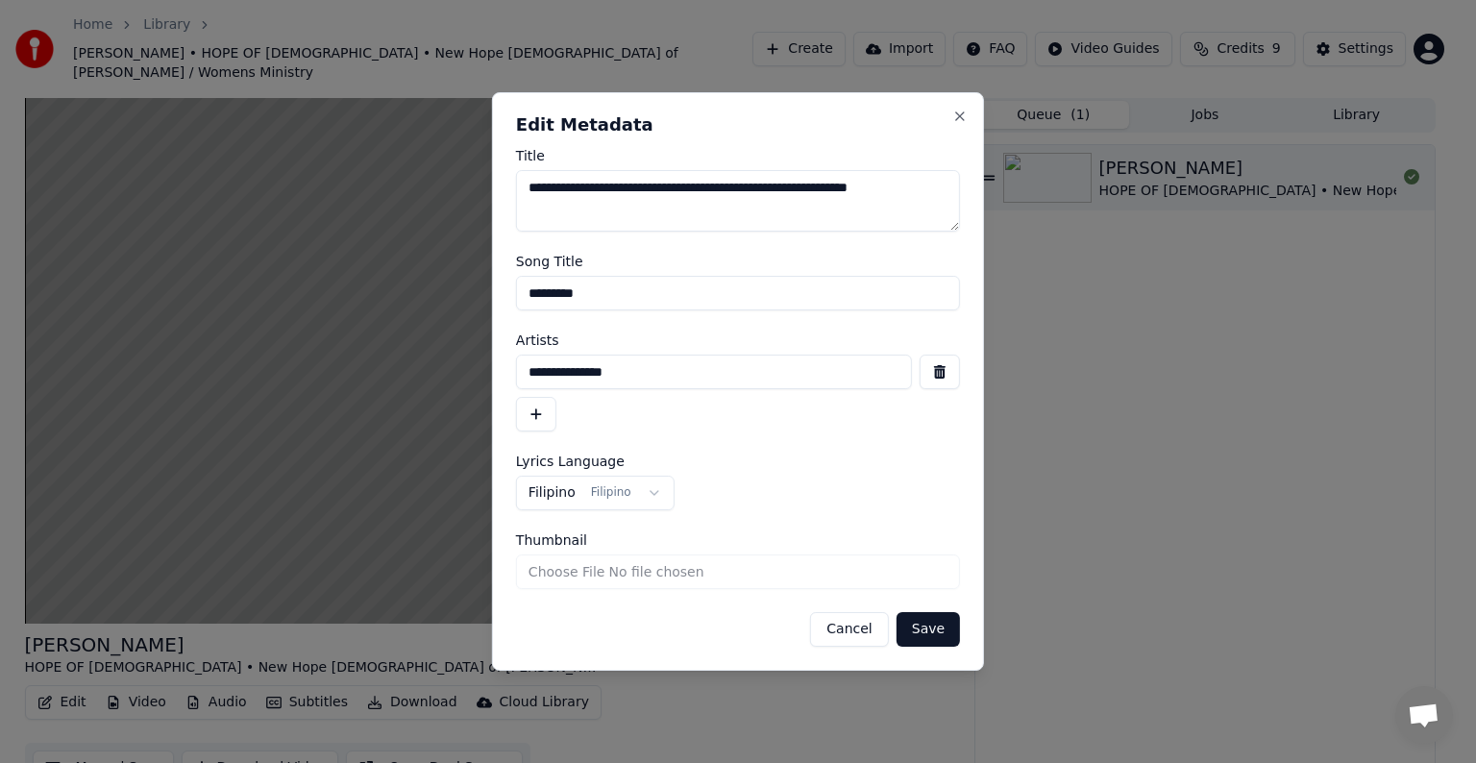
click at [938, 381] on button "button" at bounding box center [940, 372] width 40 height 35
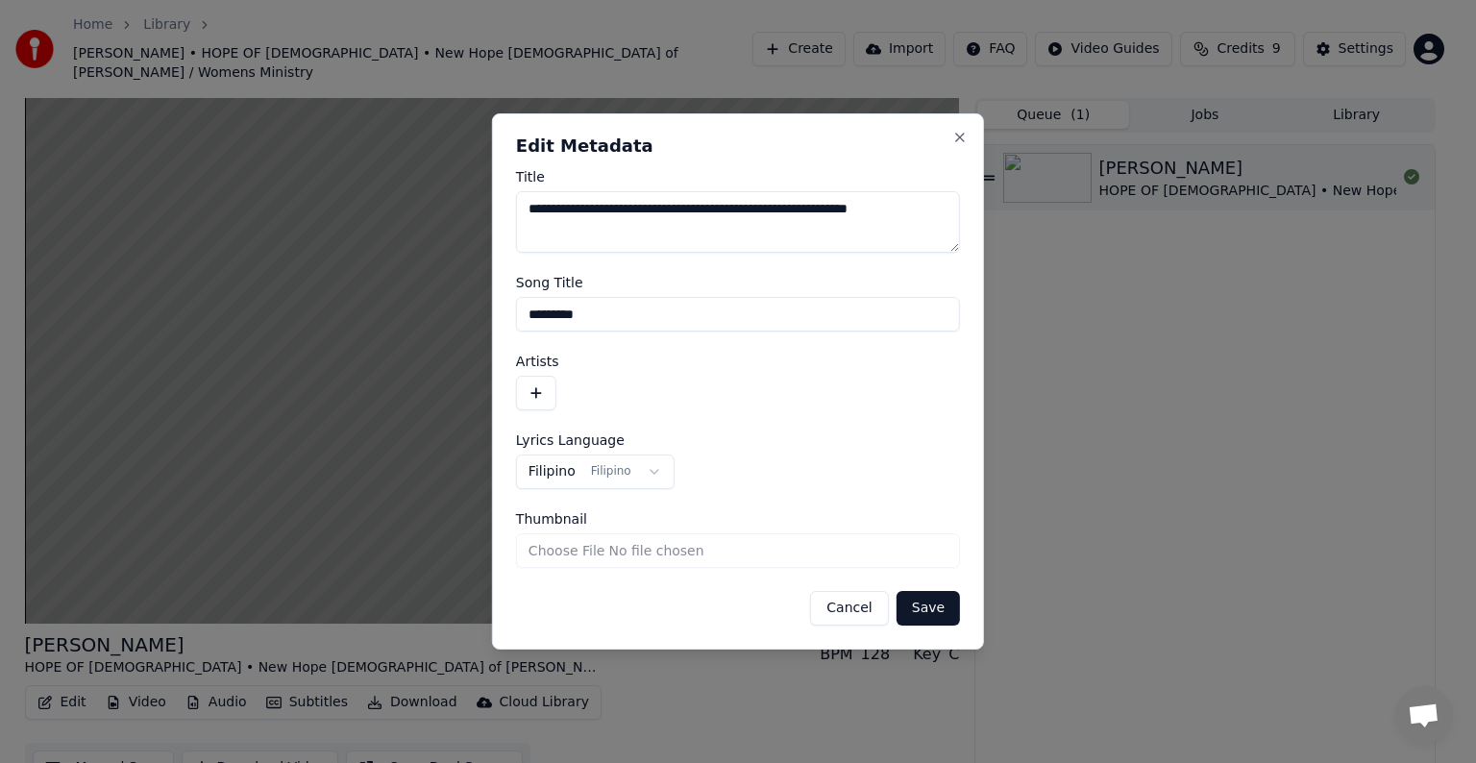
click at [937, 620] on button "Save" at bounding box center [928, 608] width 63 height 35
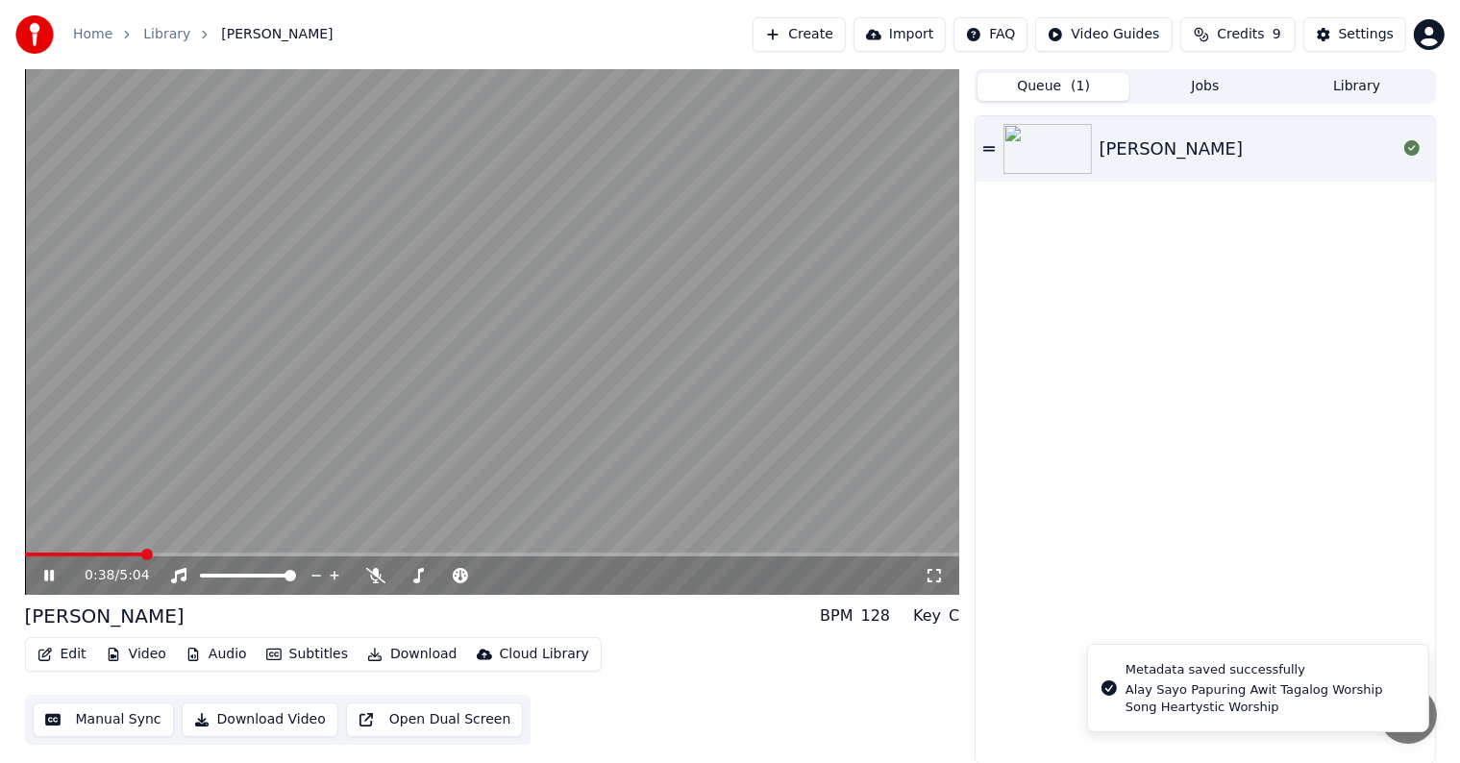
click at [54, 550] on video at bounding box center [492, 332] width 935 height 526
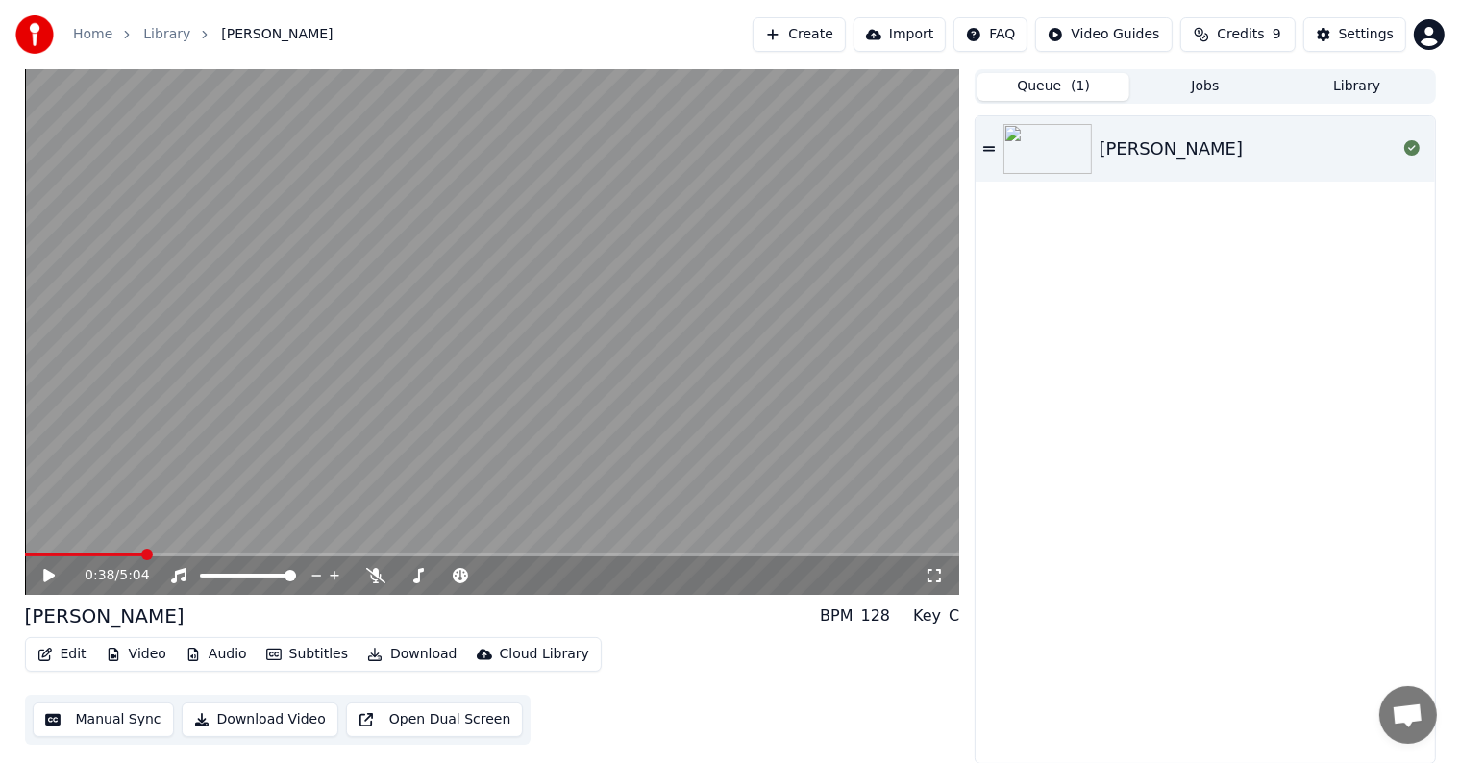
click at [31, 552] on video at bounding box center [492, 332] width 935 height 526
click at [38, 573] on div "0:39 / 5:04" at bounding box center [493, 575] width 920 height 19
click at [27, 554] on span at bounding box center [26, 555] width 3 height 4
click at [56, 574] on icon at bounding box center [62, 575] width 45 height 15
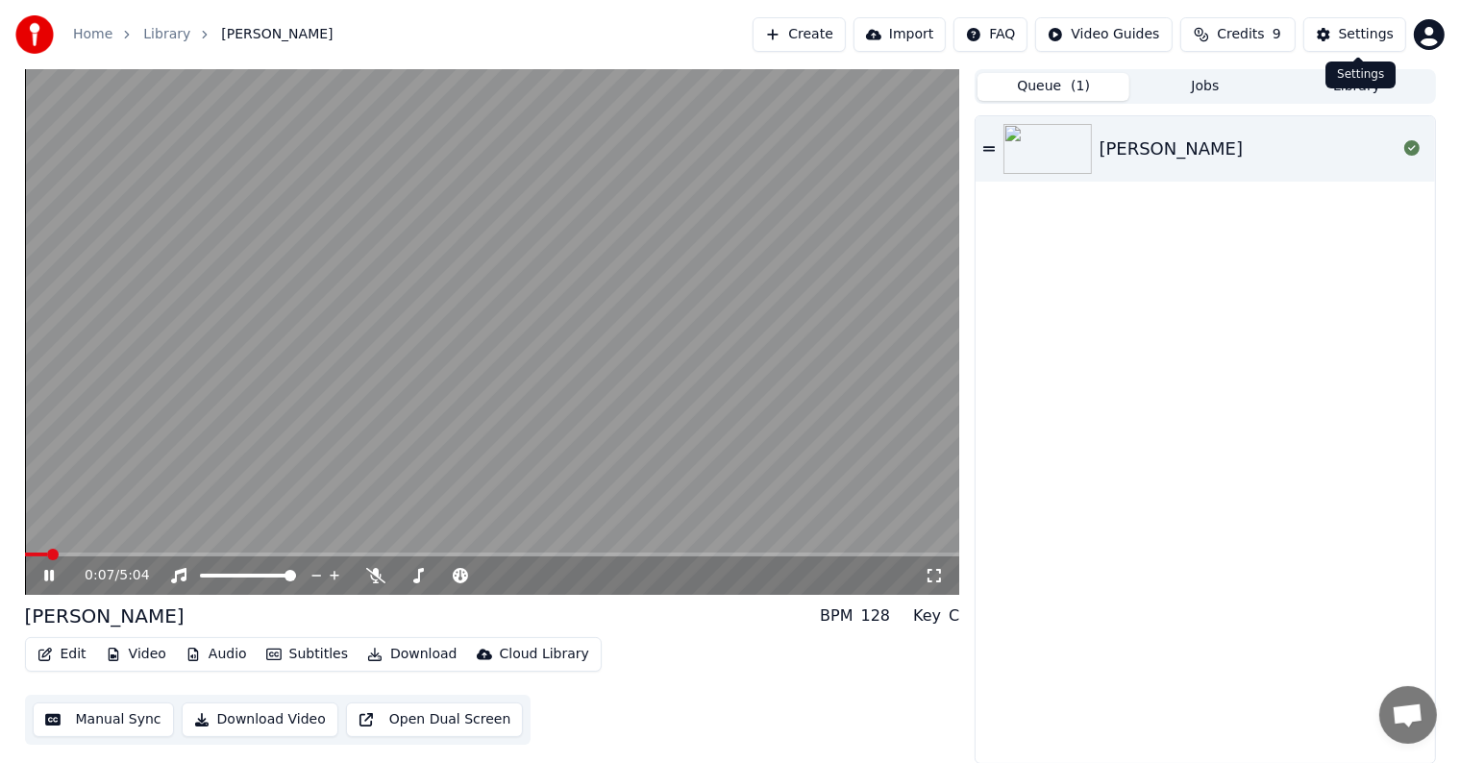
click at [1319, 38] on button "Settings" at bounding box center [1354, 34] width 103 height 35
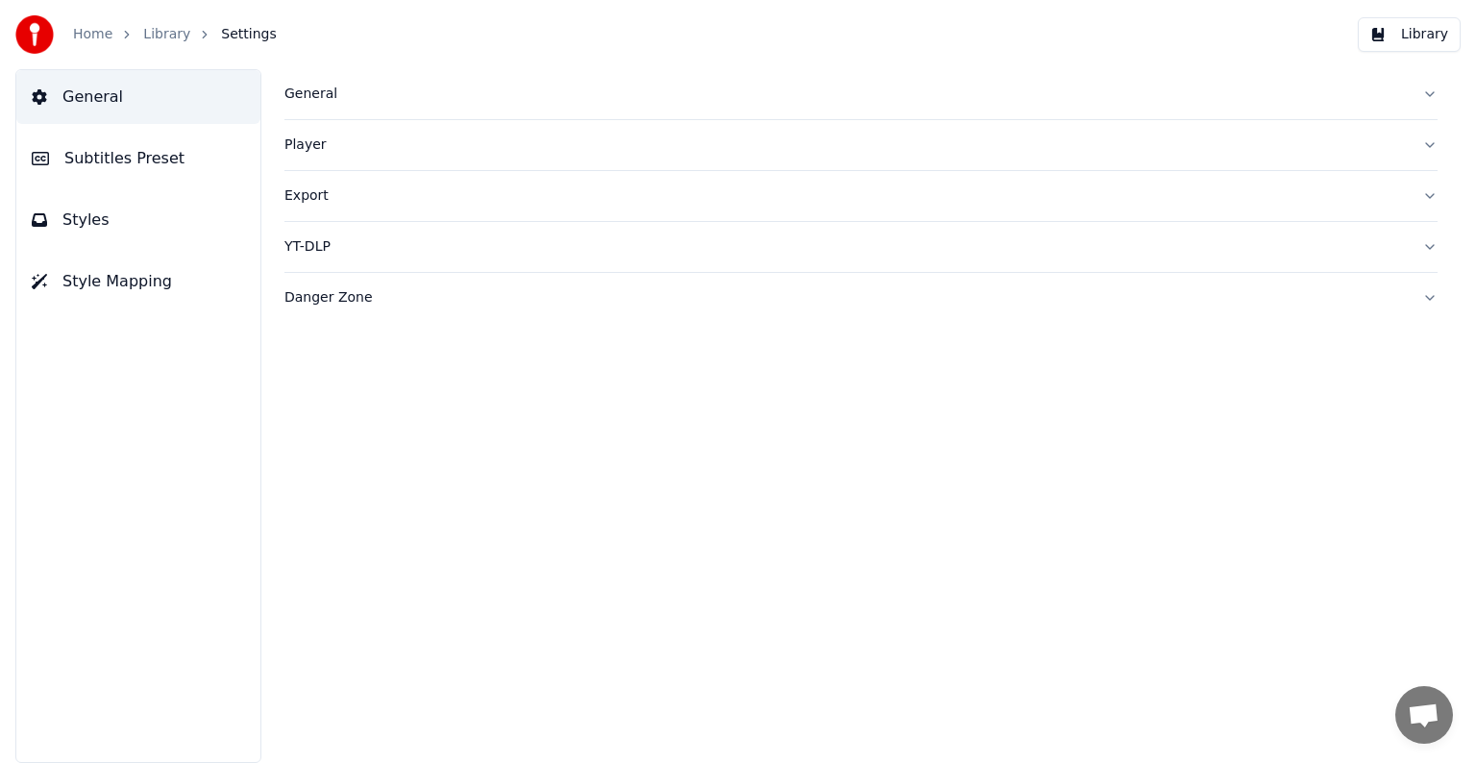
click at [92, 158] on span "Subtitles Preset" at bounding box center [124, 158] width 120 height 23
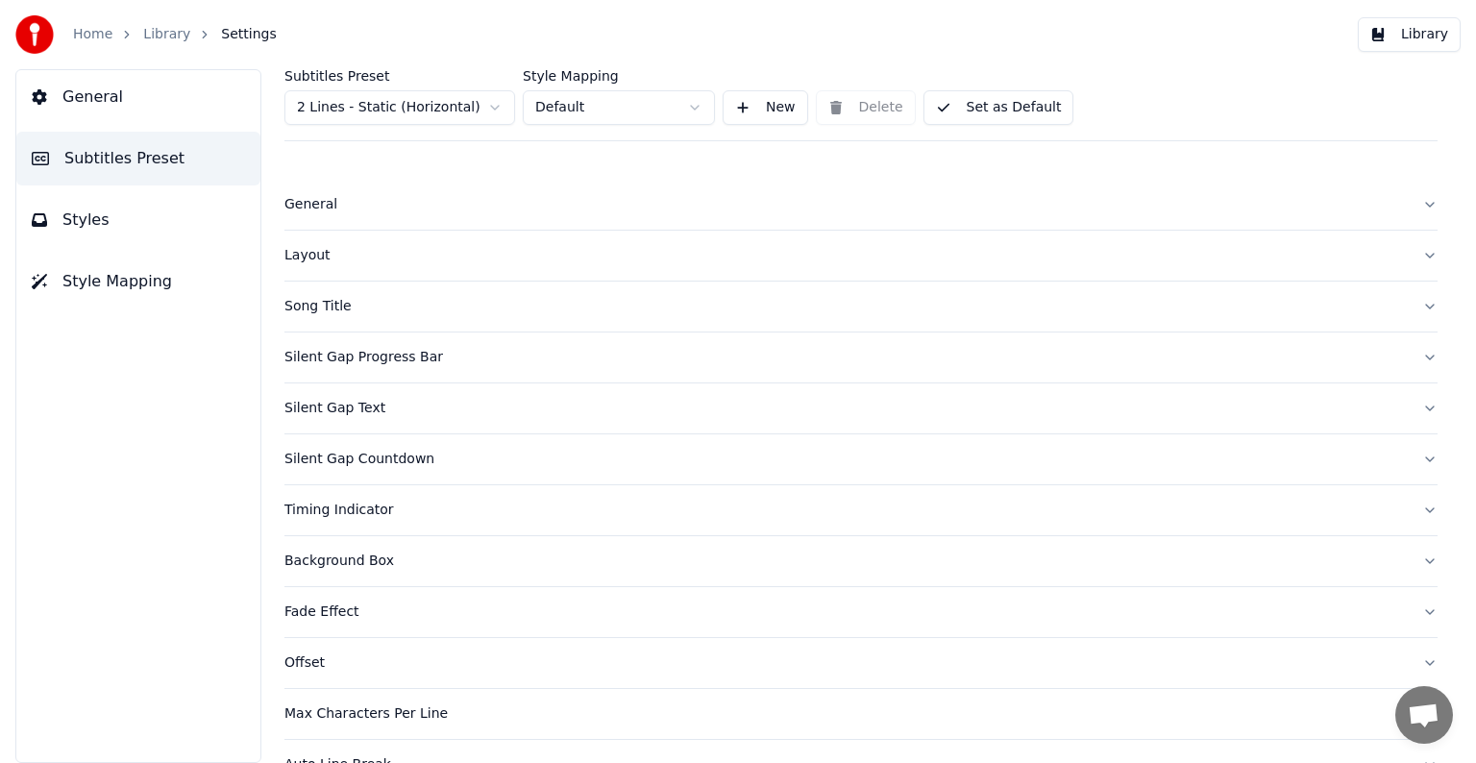
click at [80, 196] on button "Styles" at bounding box center [138, 220] width 244 height 54
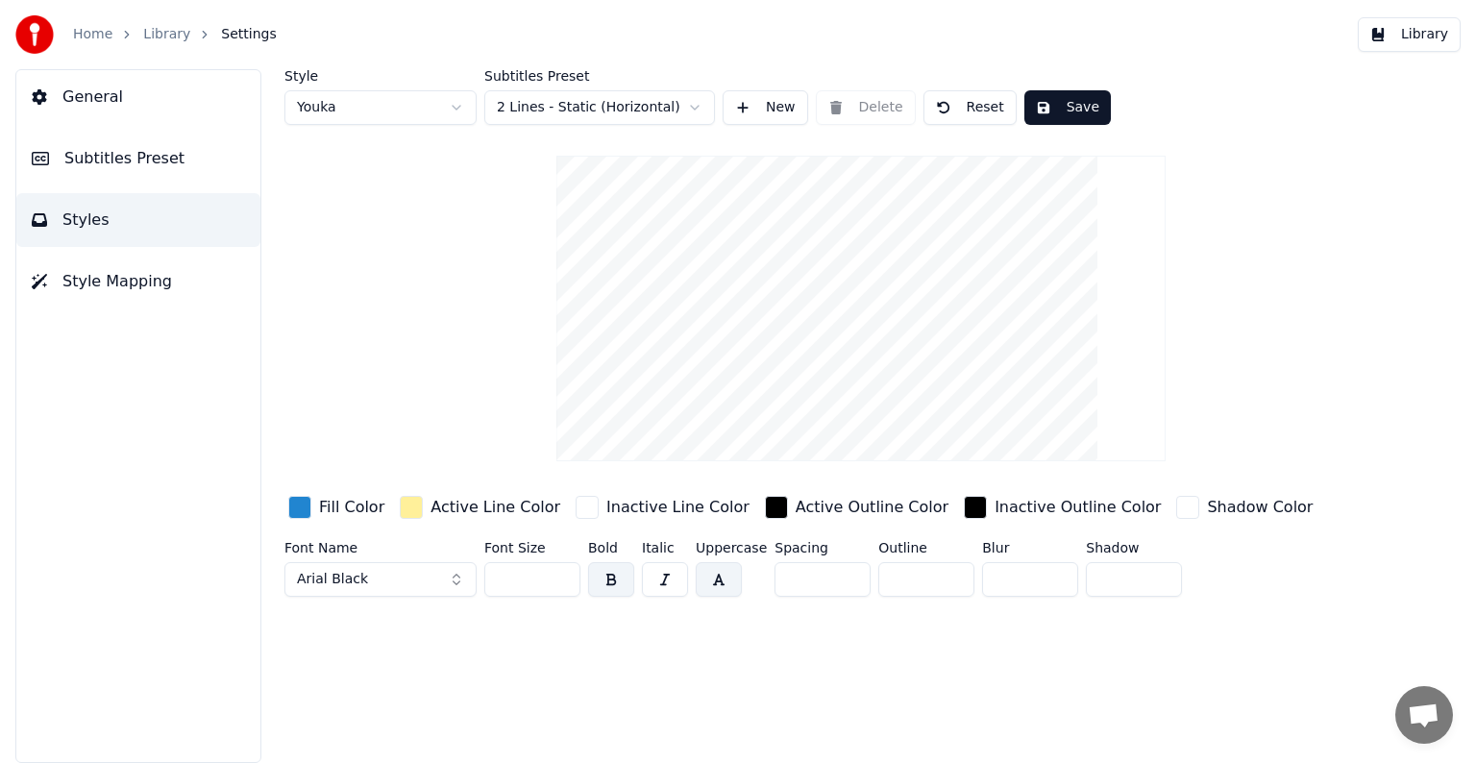
click at [704, 104] on html "Home Library Settings Library General Subtitles Preset Styles Style Mapping Sty…" at bounding box center [738, 381] width 1476 height 763
click at [679, 104] on html "Home Library Settings Library General Subtitles Preset Styles Style Mapping Sty…" at bounding box center [738, 381] width 1476 height 763
click at [1073, 85] on div "Style Youka Subtitles Preset 2 Lines - Static (Horizontal) New Delete Reset Save" at bounding box center [860, 97] width 1153 height 56
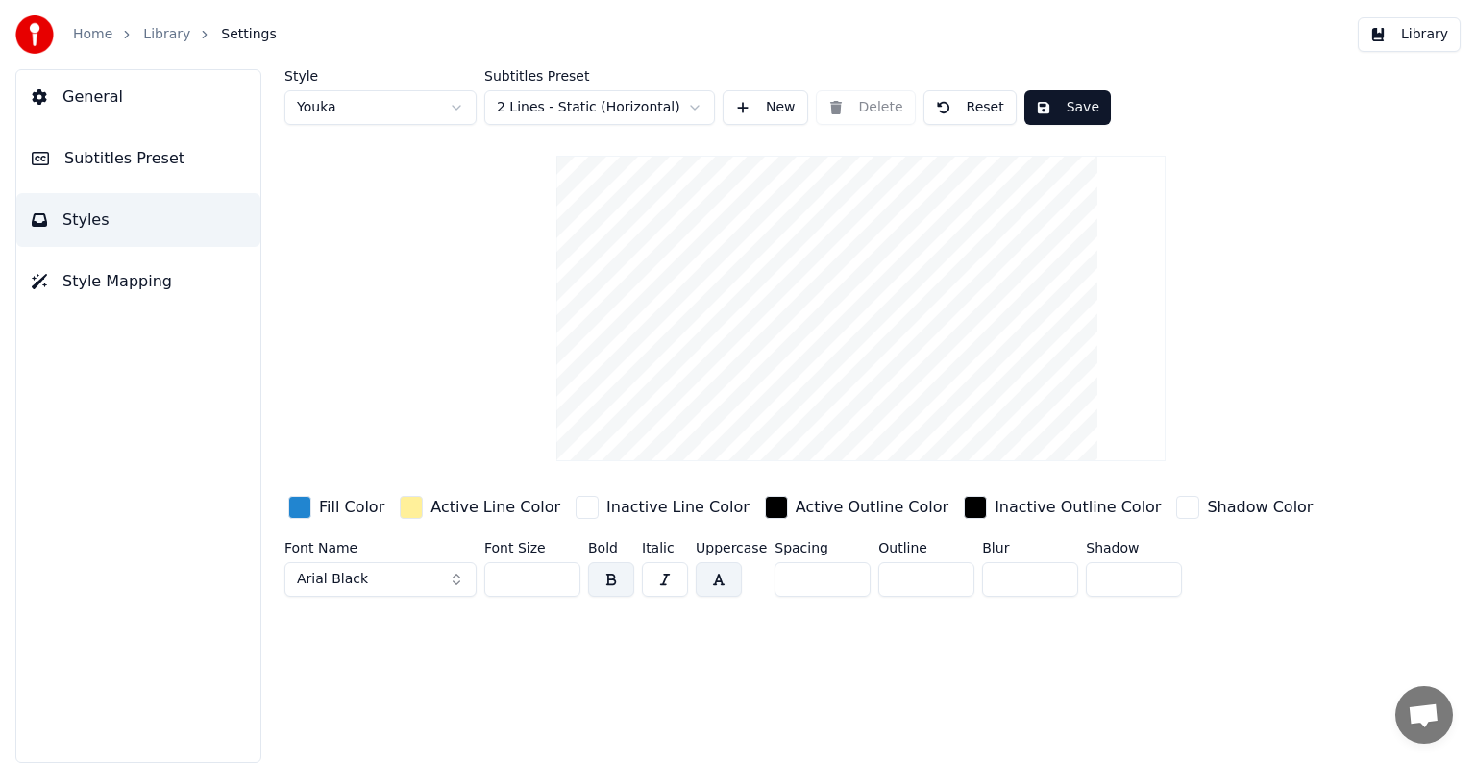
click at [1065, 104] on button "Save" at bounding box center [1068, 107] width 86 height 35
click at [121, 273] on span "Style Mapping" at bounding box center [117, 281] width 110 height 23
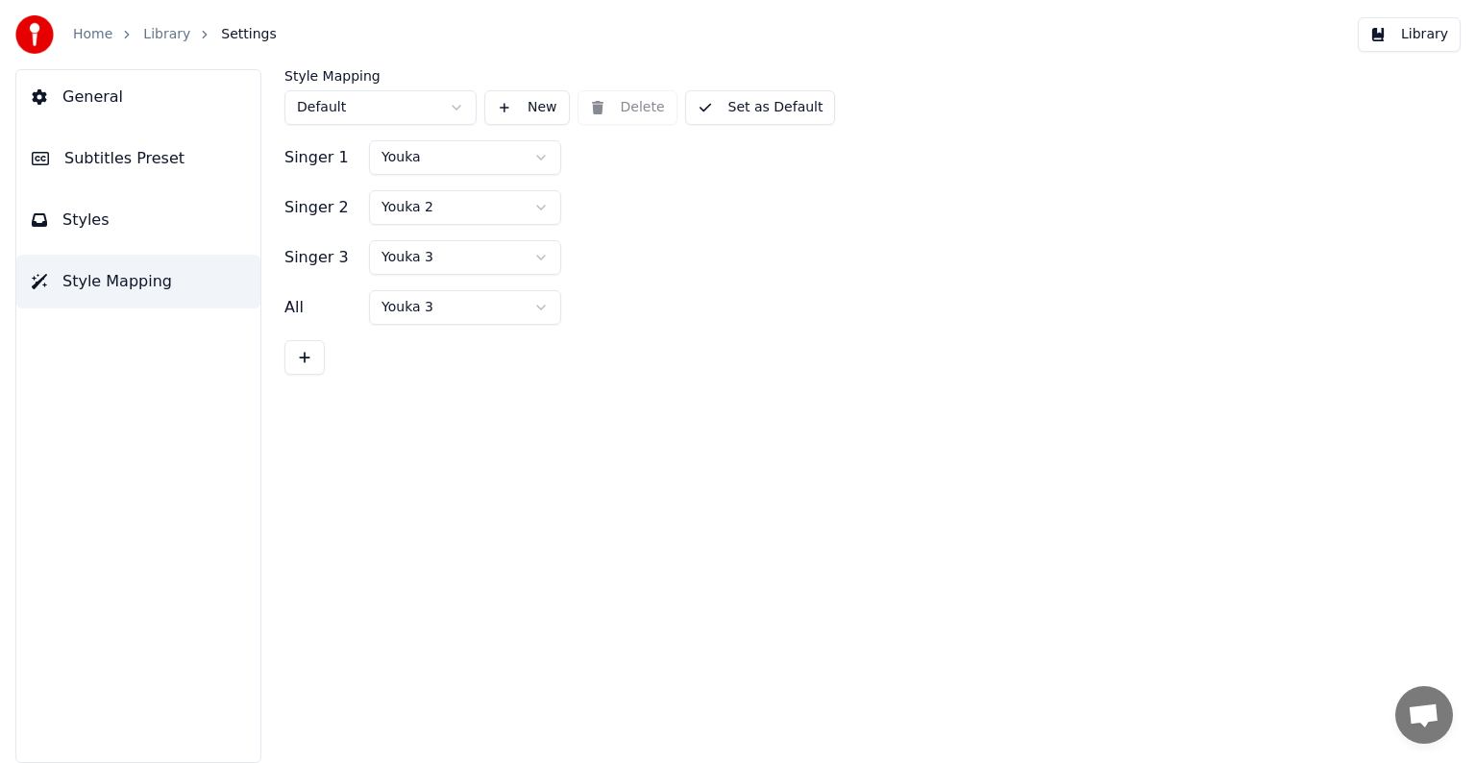
click at [81, 37] on link "Home" at bounding box center [92, 34] width 39 height 19
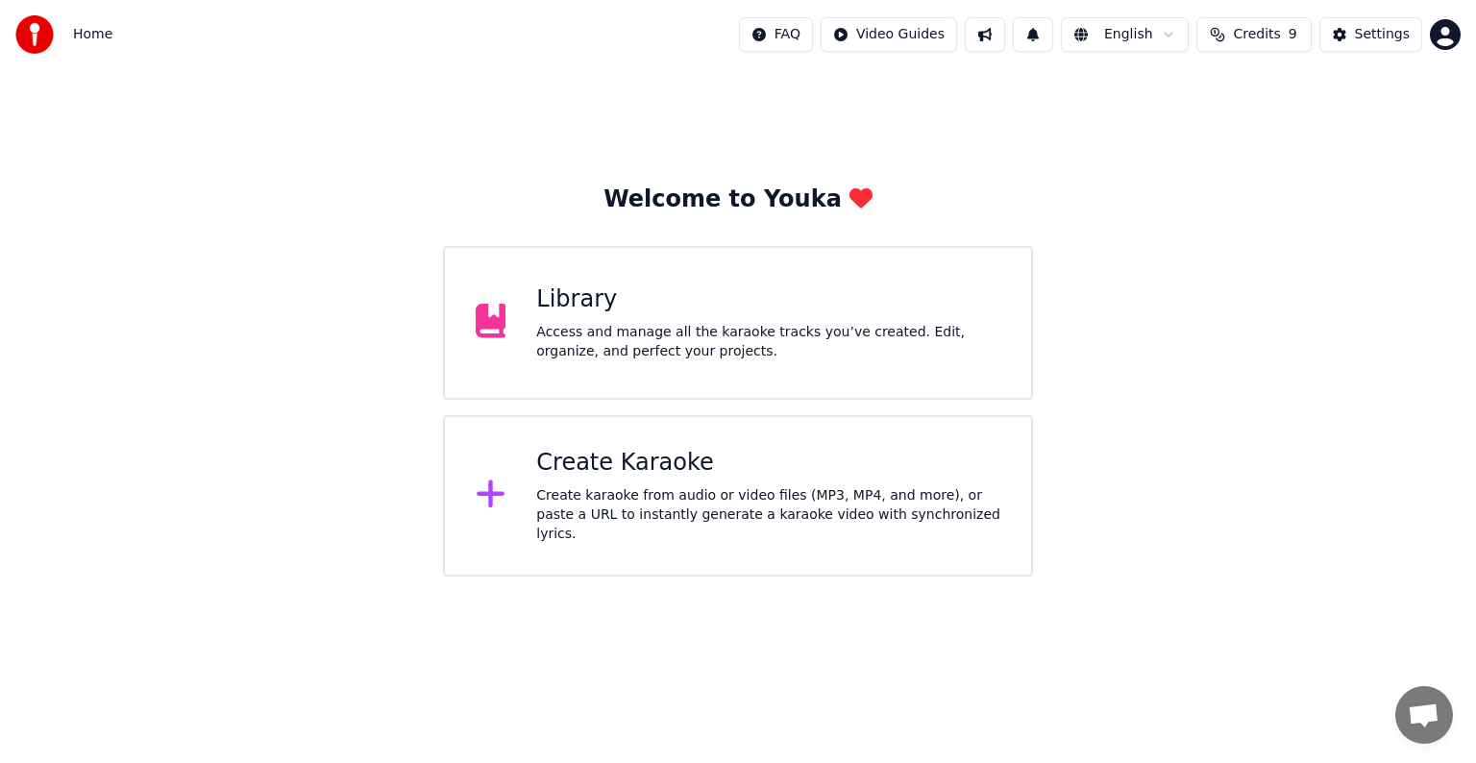
click at [772, 311] on div "Library" at bounding box center [768, 299] width 464 height 31
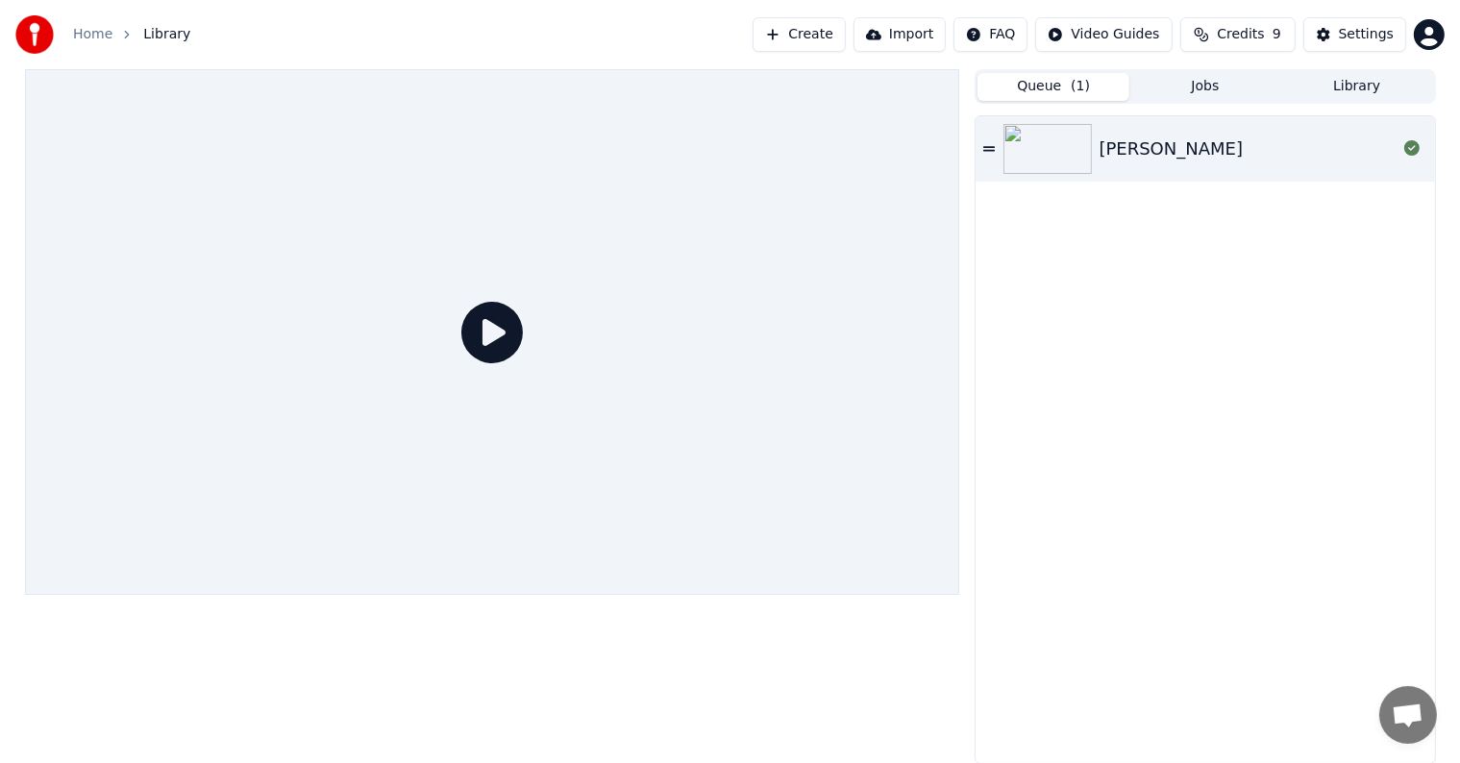
click at [1182, 150] on div "[PERSON_NAME]" at bounding box center [1248, 149] width 297 height 27
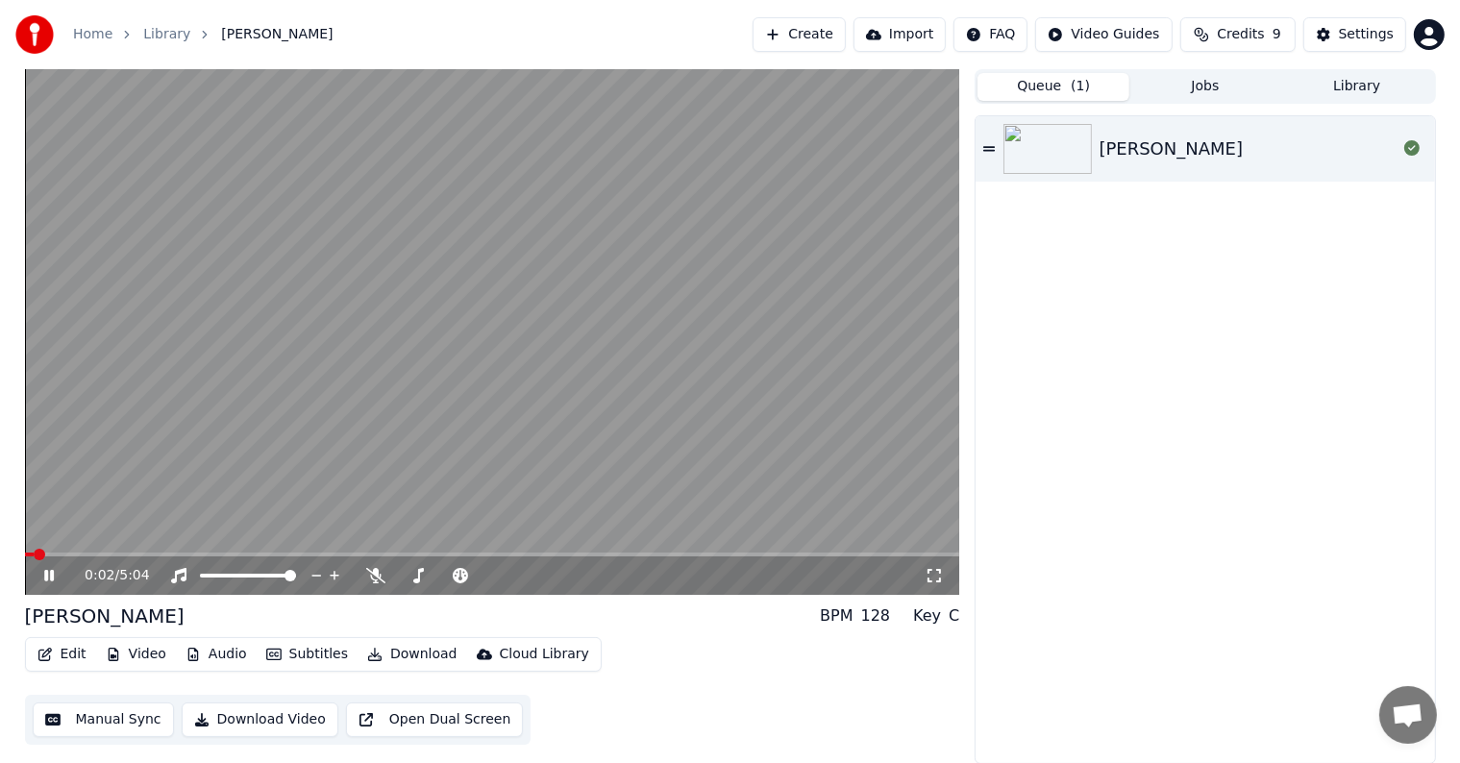
click at [49, 577] on icon at bounding box center [62, 575] width 45 height 15
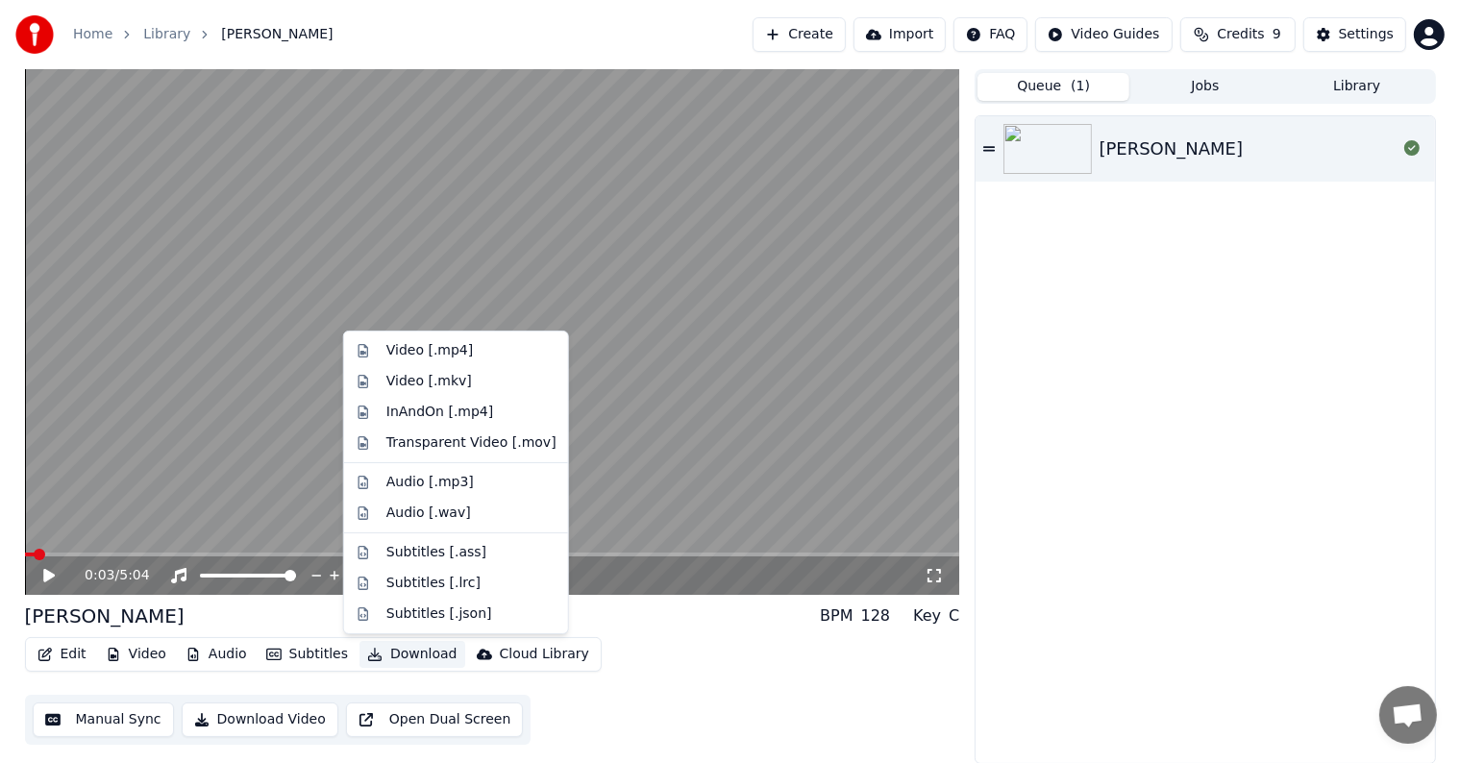
click at [392, 647] on button "Download" at bounding box center [412, 654] width 106 height 27
click at [444, 345] on div "Video [.mp4]" at bounding box center [429, 350] width 86 height 19
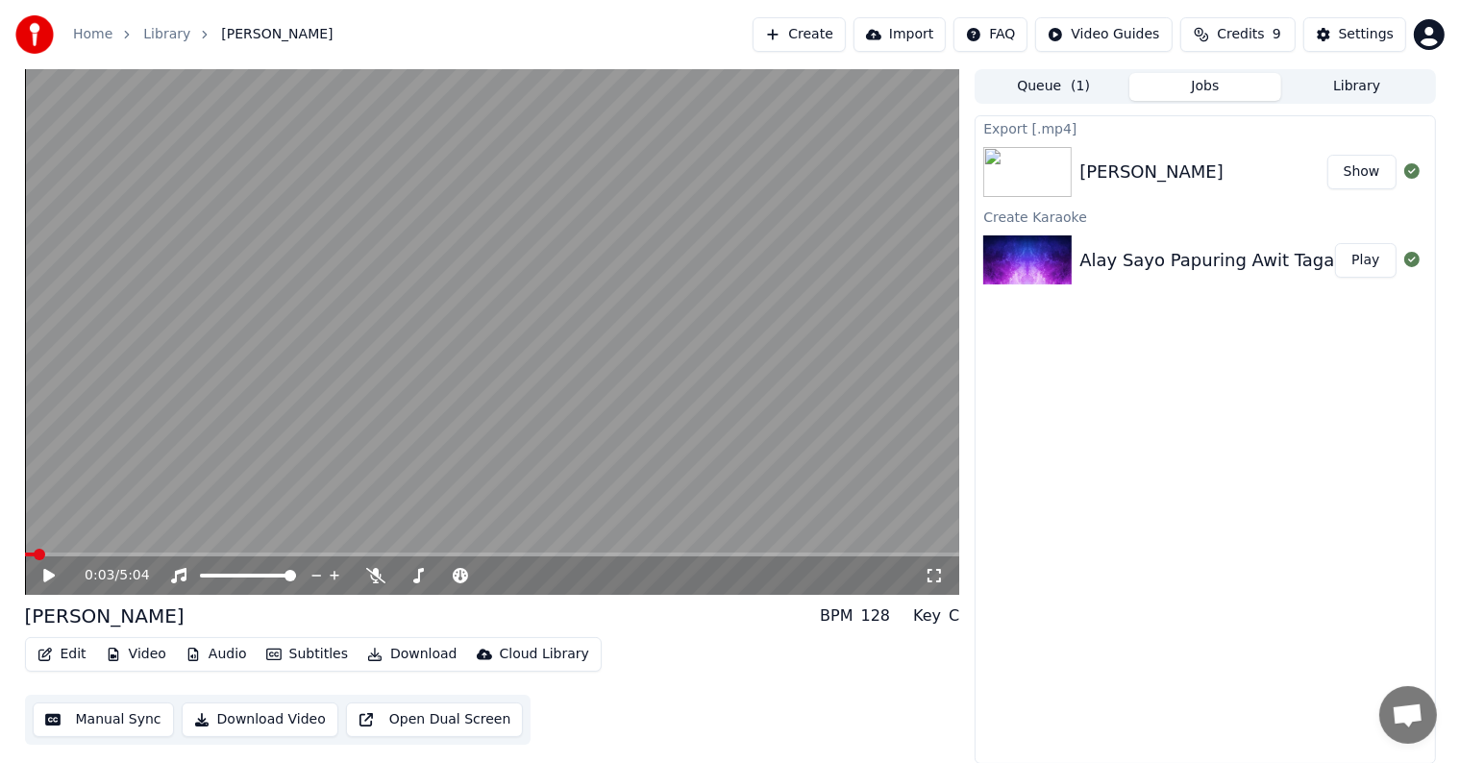
click at [1352, 172] on button "Show" at bounding box center [1361, 172] width 69 height 35
click at [1129, 665] on div "Export [.mp4] [PERSON_NAME] Show Create Karaoke Alay Sayo Papuring Awit Tagalog…" at bounding box center [1205, 439] width 460 height 649
